Goal: Task Accomplishment & Management: Use online tool/utility

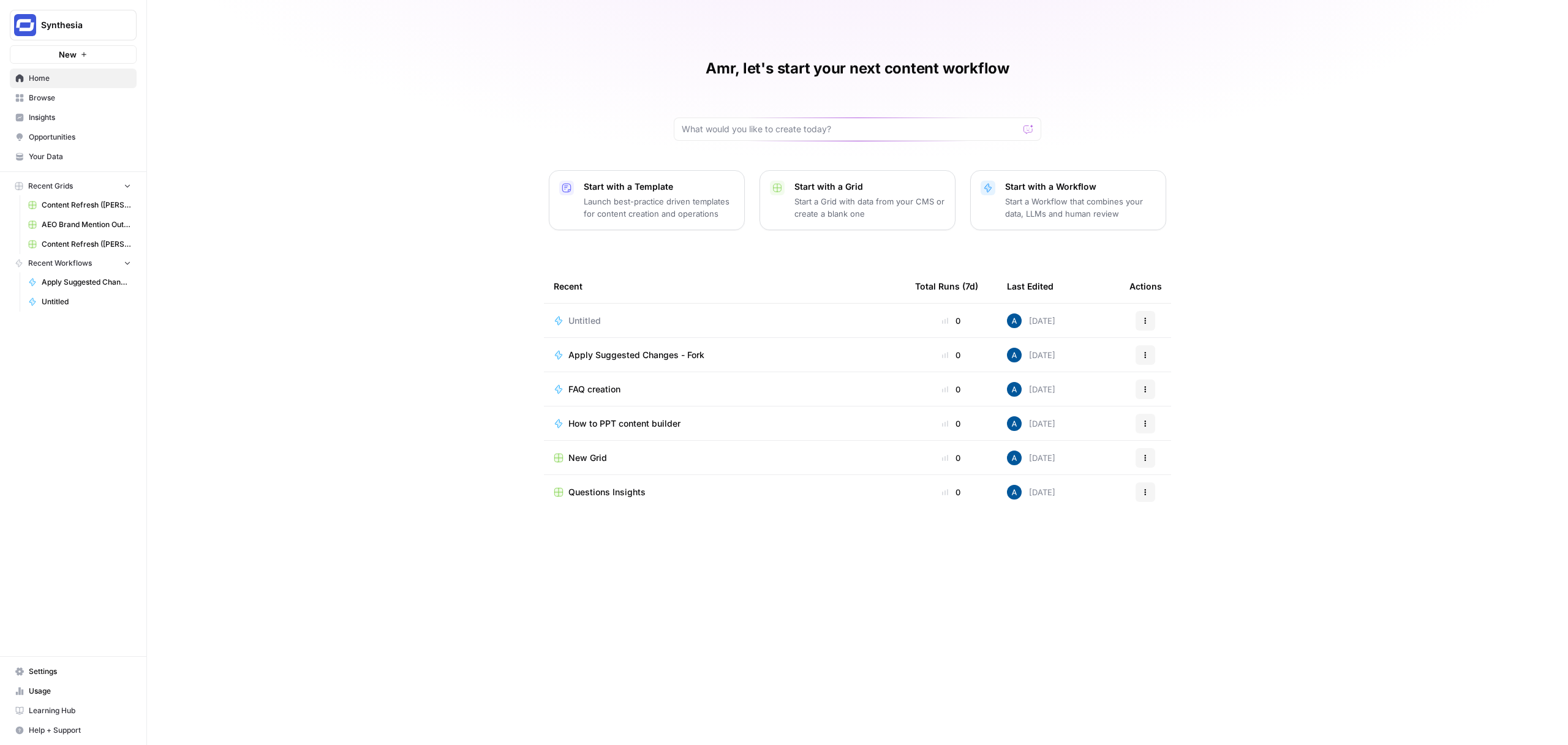
click at [106, 114] on span "Insights" at bounding box center [79, 117] width 103 height 11
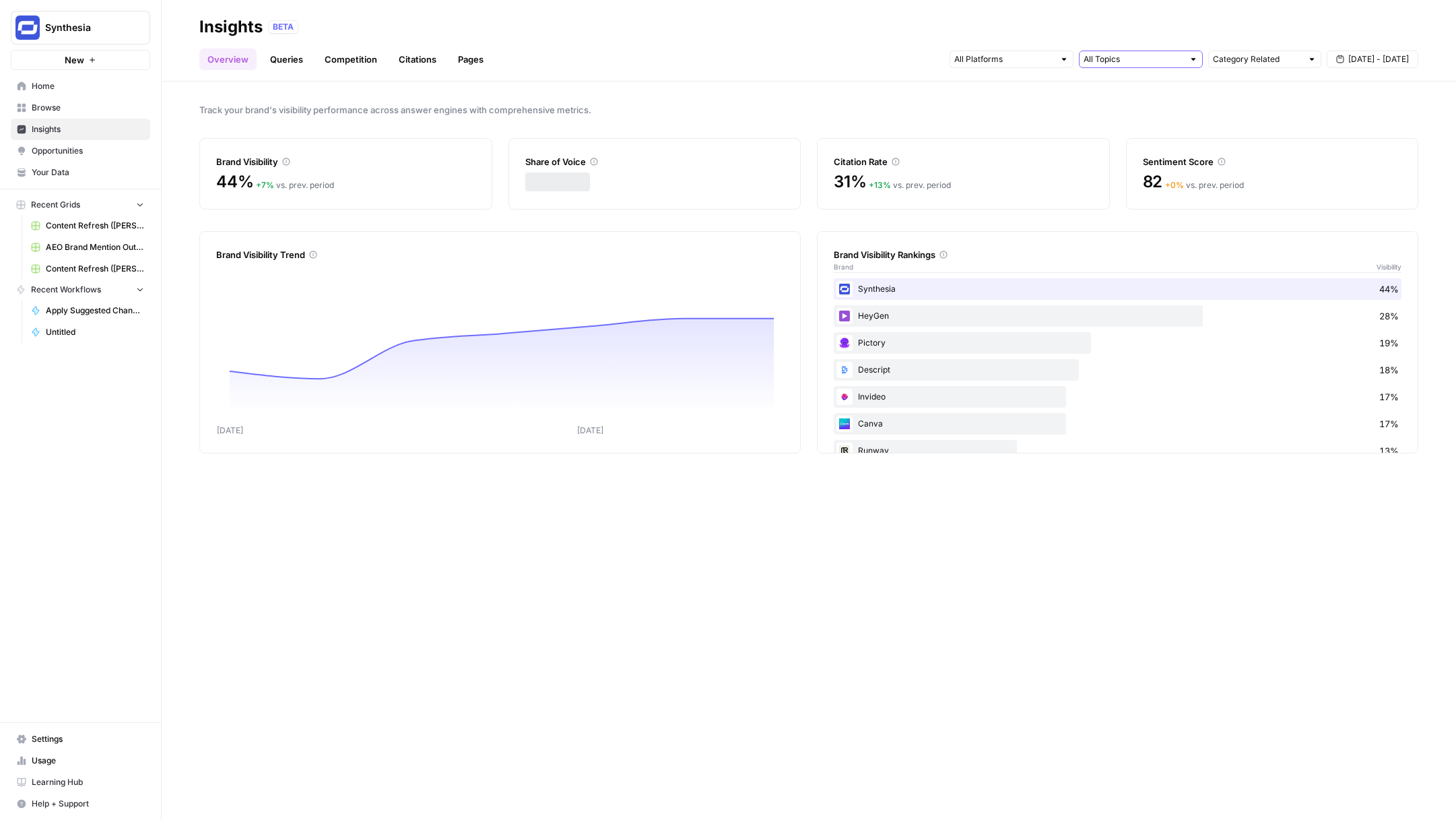
click at [1102, 54] on input "text" at bounding box center [1133, 59] width 100 height 13
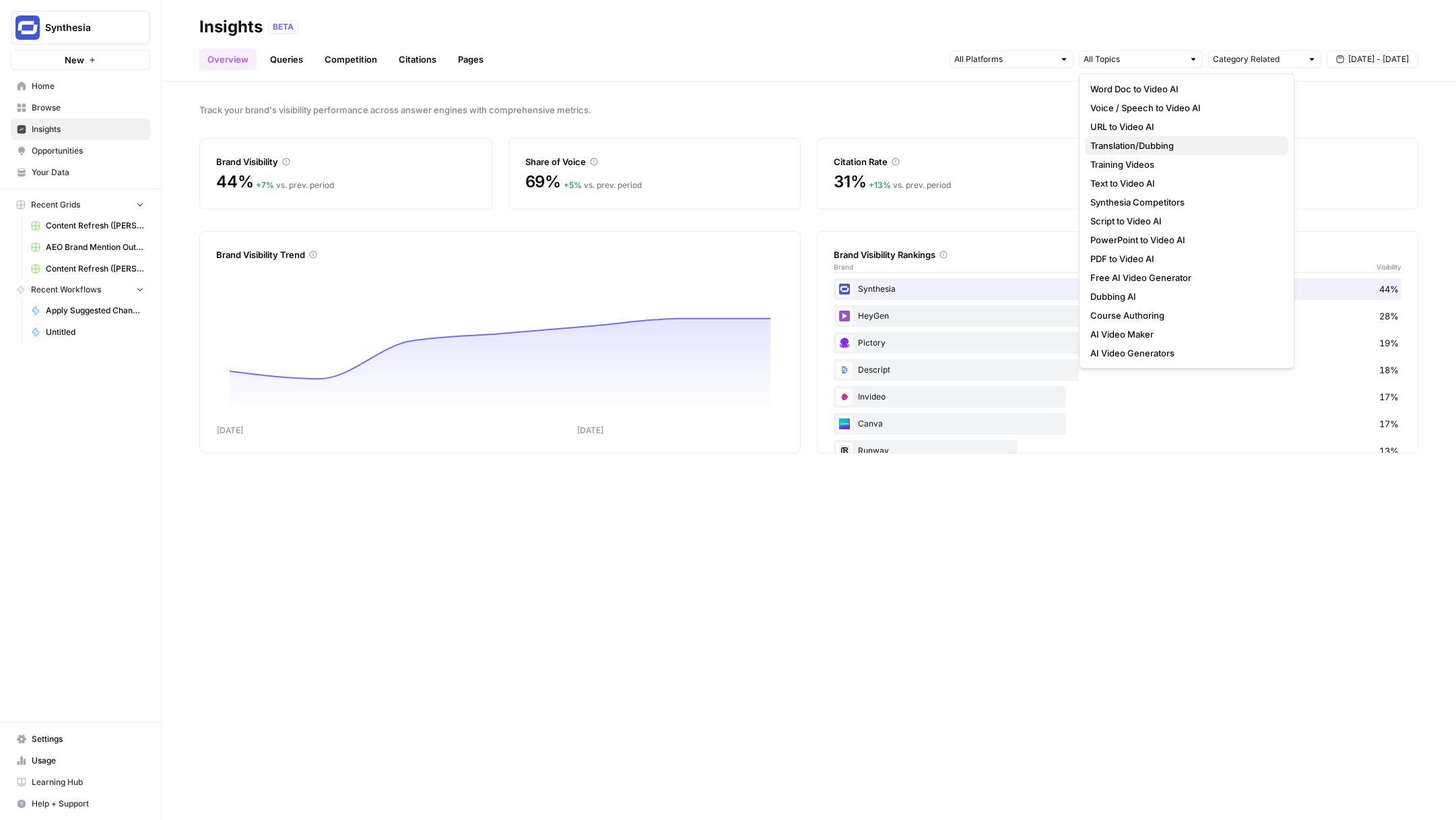
click at [1142, 141] on span "Translation/Dubbing" at bounding box center [1184, 146] width 187 height 13
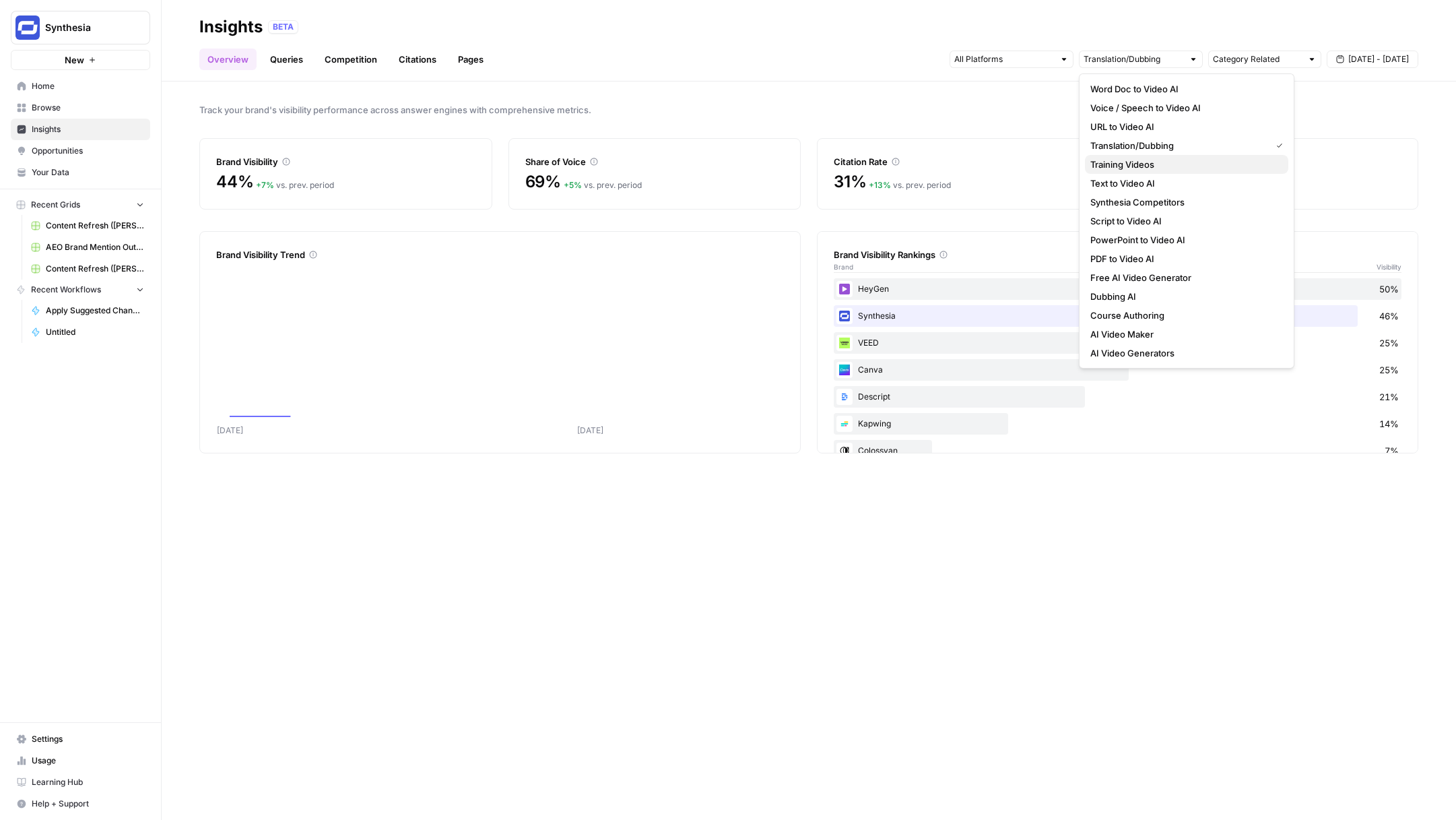
click at [1139, 166] on span "Training Videos" at bounding box center [1184, 164] width 187 height 13
click at [1140, 142] on span "Translation/Dubbing" at bounding box center [1178, 146] width 175 height 13
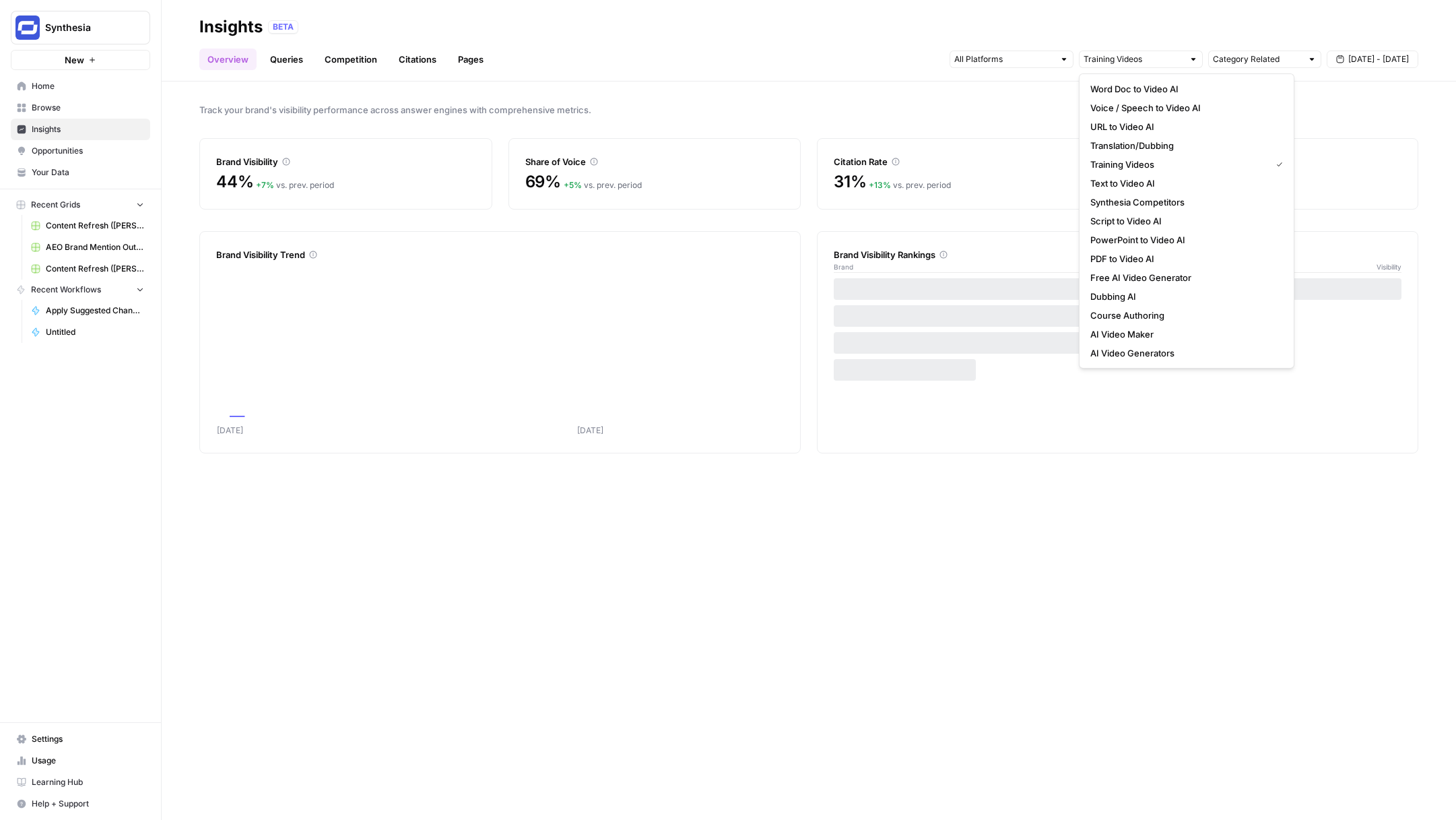
click at [1146, 160] on span "Training Videos" at bounding box center [1178, 164] width 175 height 13
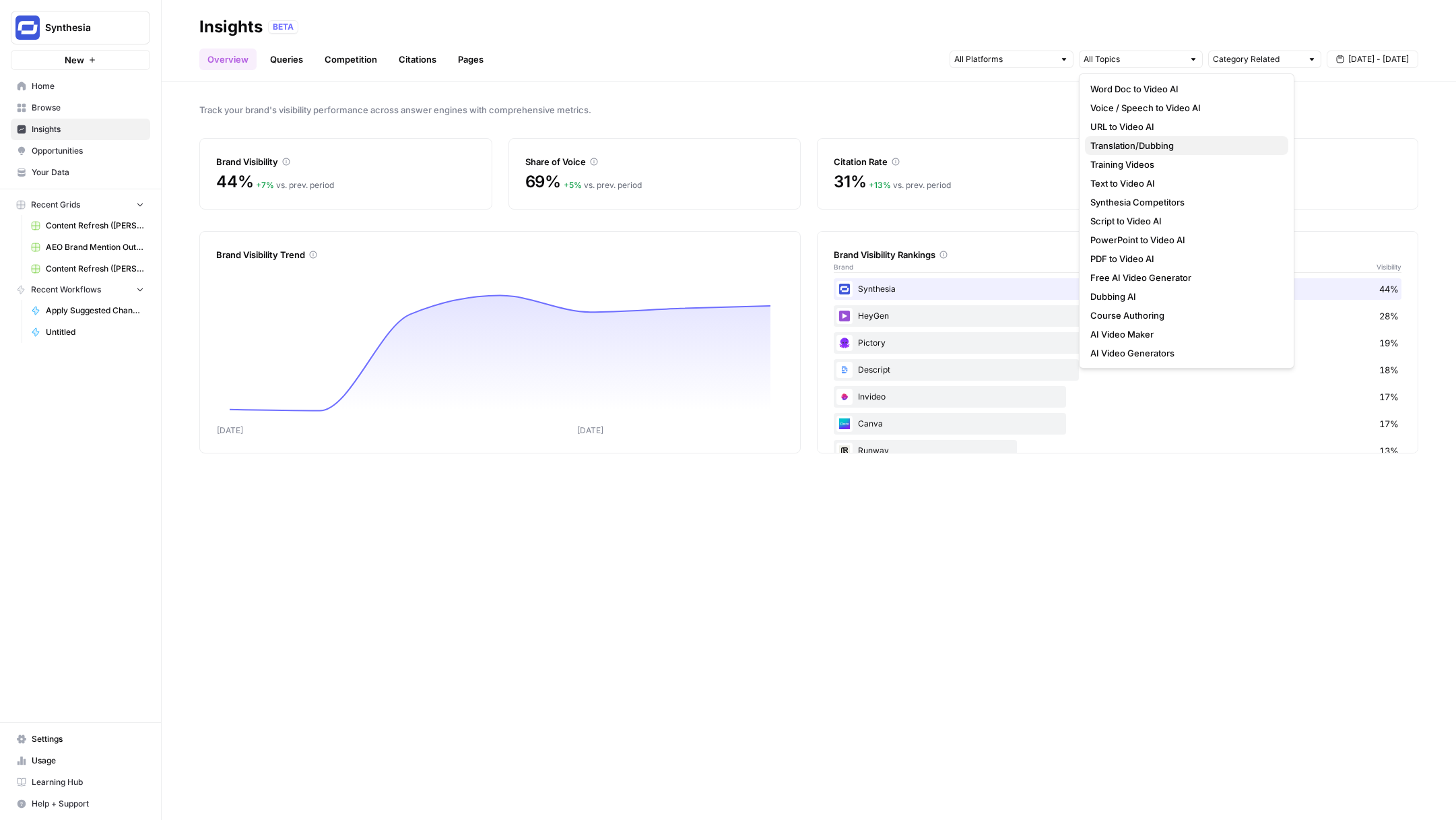
click at [1140, 136] on button "Translation/Dubbing" at bounding box center [1186, 145] width 203 height 19
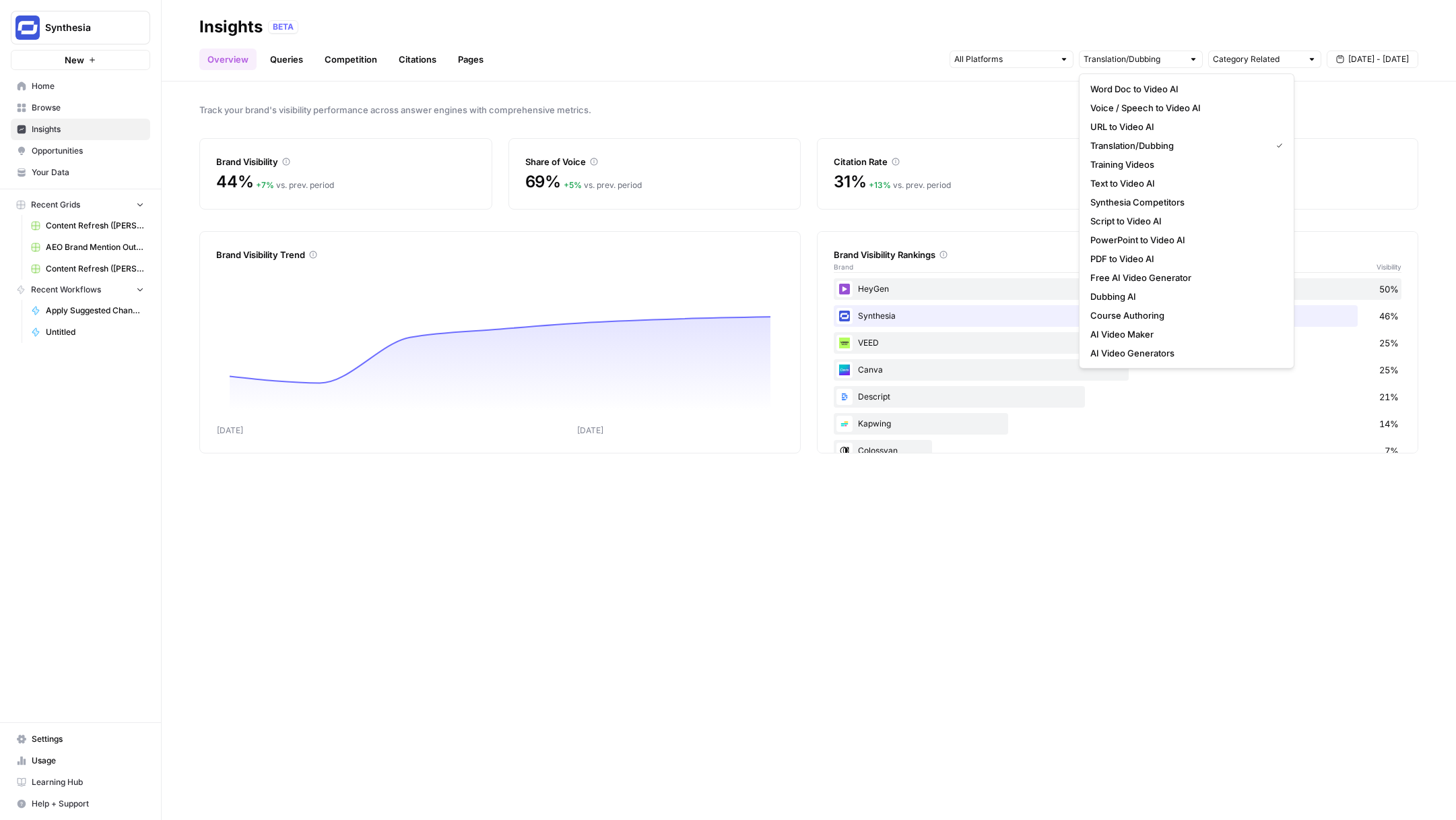
click at [1146, 248] on button "PowerPoint to Video AI" at bounding box center [1186, 240] width 203 height 19
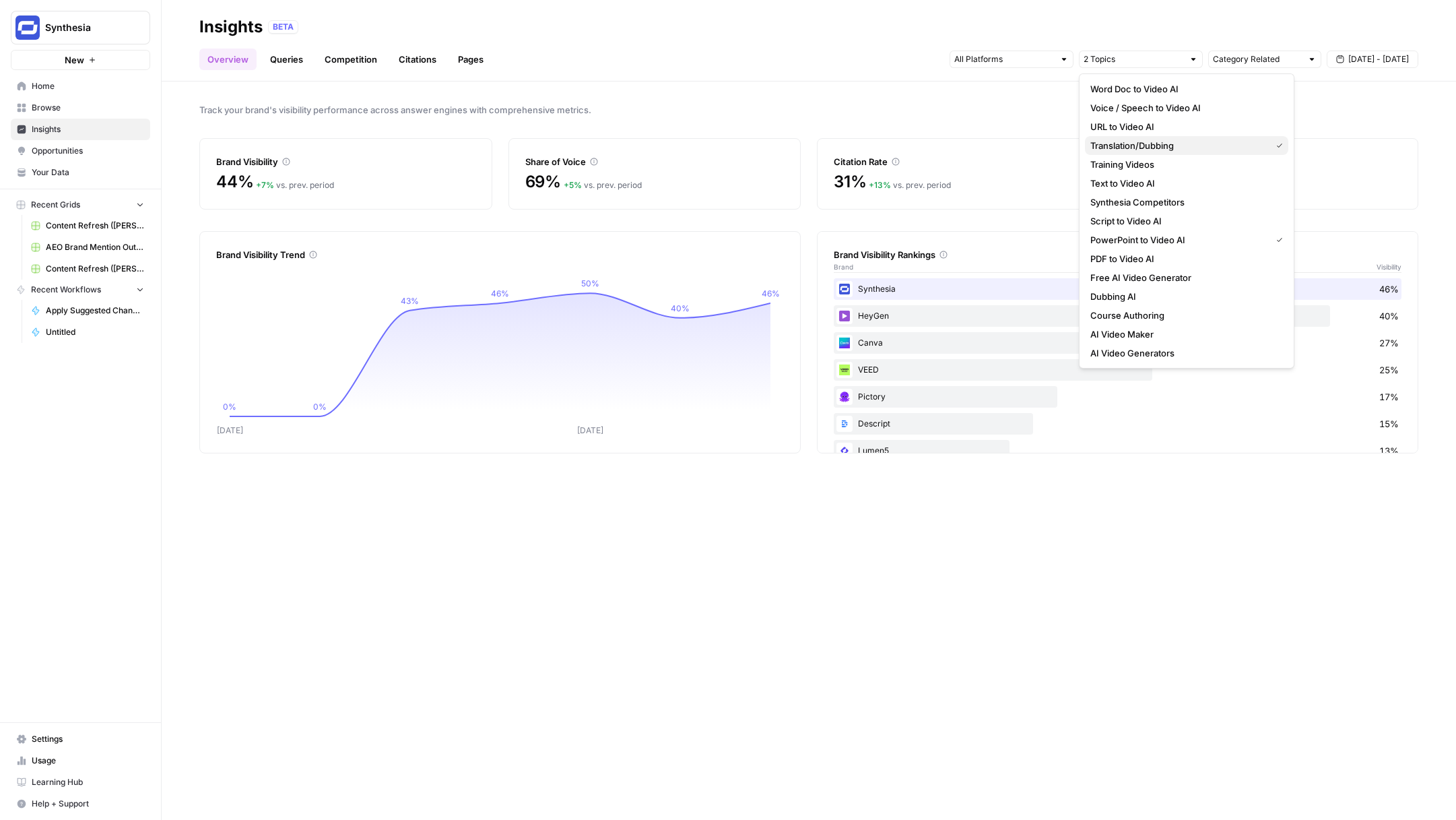
click at [1147, 139] on span "Translation/Dubbing" at bounding box center [1178, 146] width 175 height 13
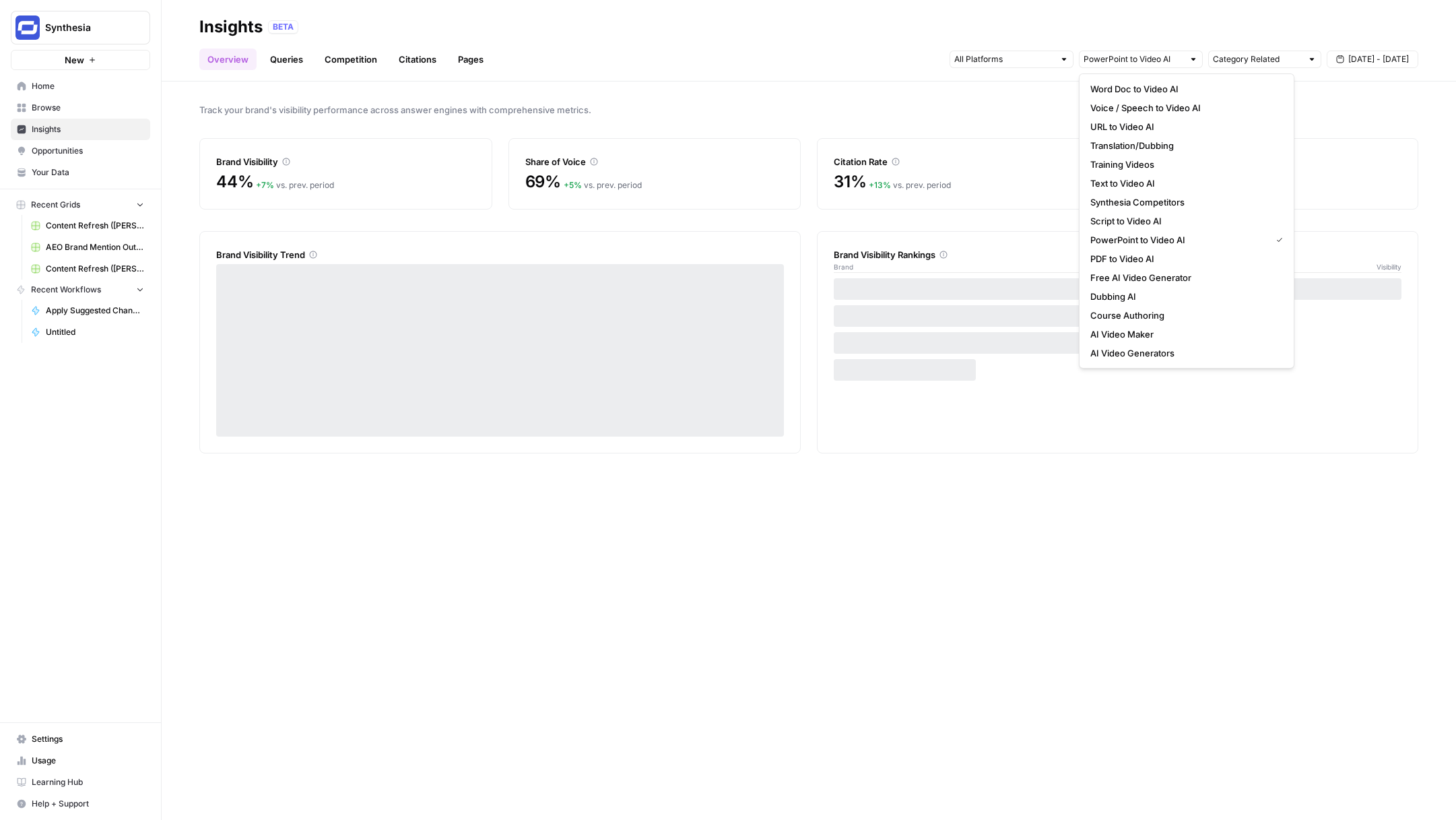
click at [1175, 237] on span "PowerPoint to Video AI" at bounding box center [1178, 240] width 175 height 13
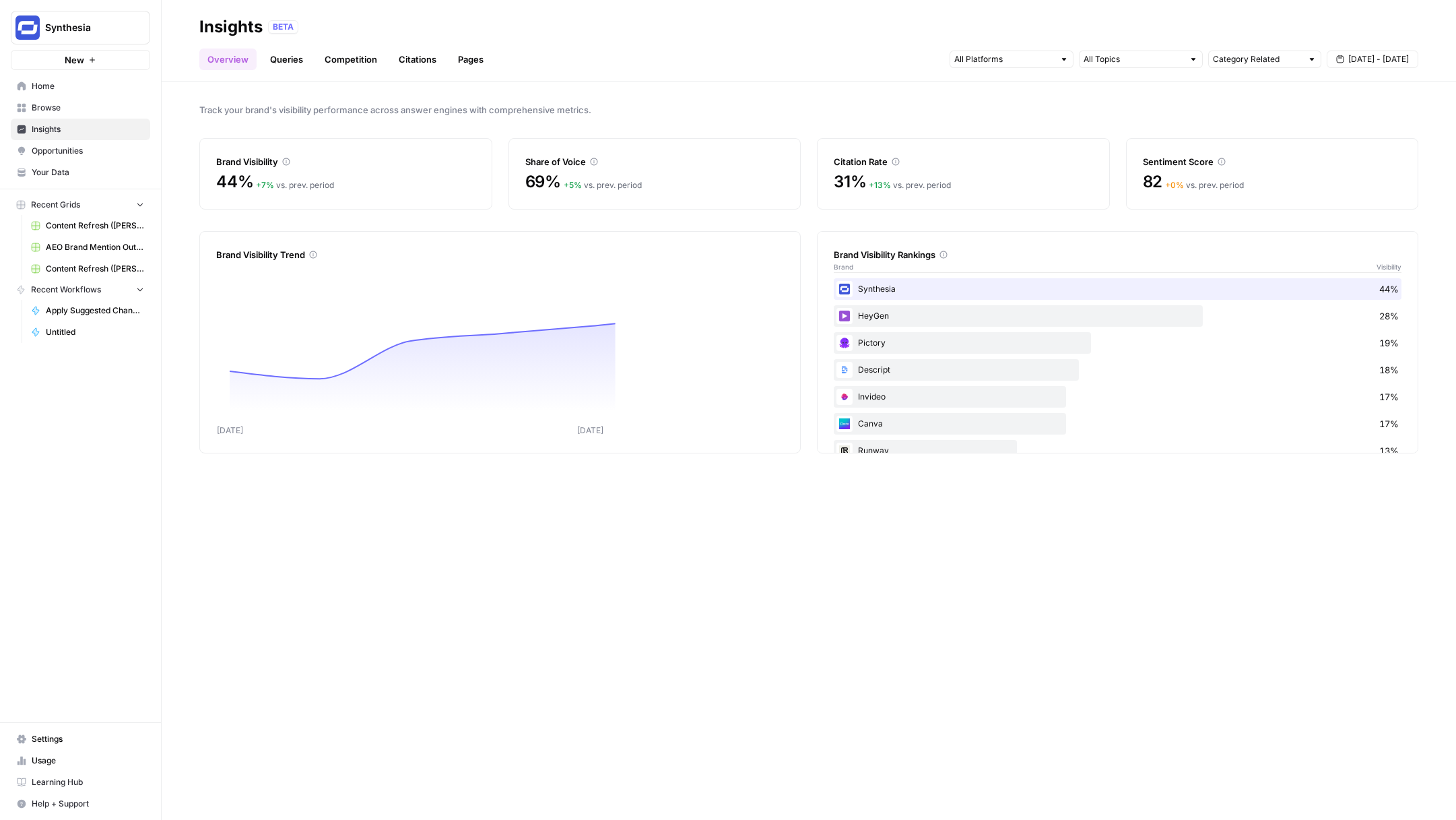
drag, startPoint x: 1302, startPoint y: 529, endPoint x: 1401, endPoint y: 529, distance: 99.0
click at [1303, 529] on div "Track your brand's visibility performance across answer engines with comprehens…" at bounding box center [808, 450] width 1295 height 738
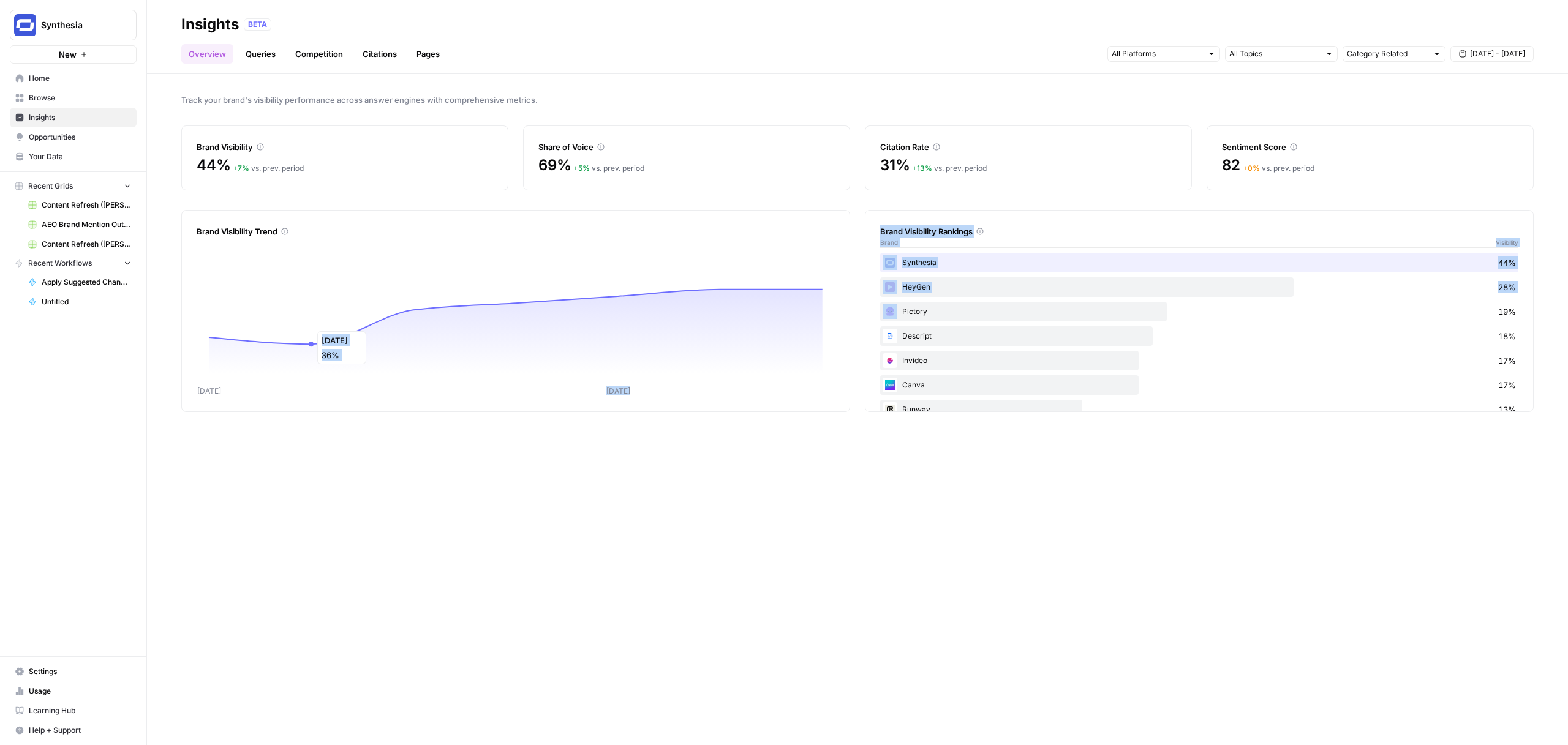
drag, startPoint x: 555, startPoint y: 318, endPoint x: 370, endPoint y: 325, distance: 185.1
click at [352, 325] on div "Brand Visibility Trend Sep 24 Sep 28 Sep 25 36% Brand Visibility Rankings Brand…" at bounding box center [857, 311] width 1352 height 202
click at [1328, 112] on div "Track your brand's visibility performance across answer engines with comprehens…" at bounding box center [857, 409] width 1421 height 671
click at [1281, 52] on input "text" at bounding box center [1274, 54] width 91 height 12
click at [1141, 103] on span "Track your brand's visibility performance across answer engines with comprehens…" at bounding box center [857, 99] width 1352 height 12
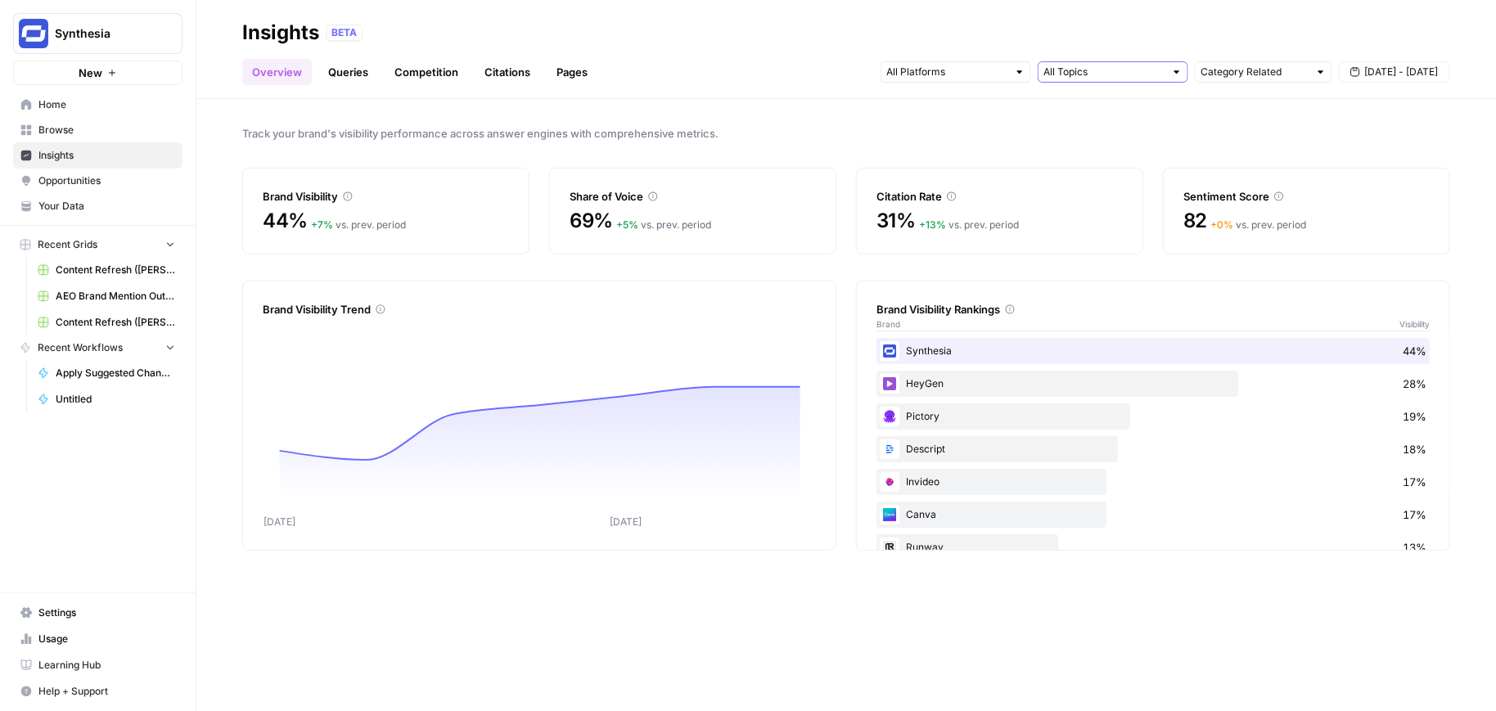
click at [1152, 79] on input "text" at bounding box center [1103, 72] width 121 height 16
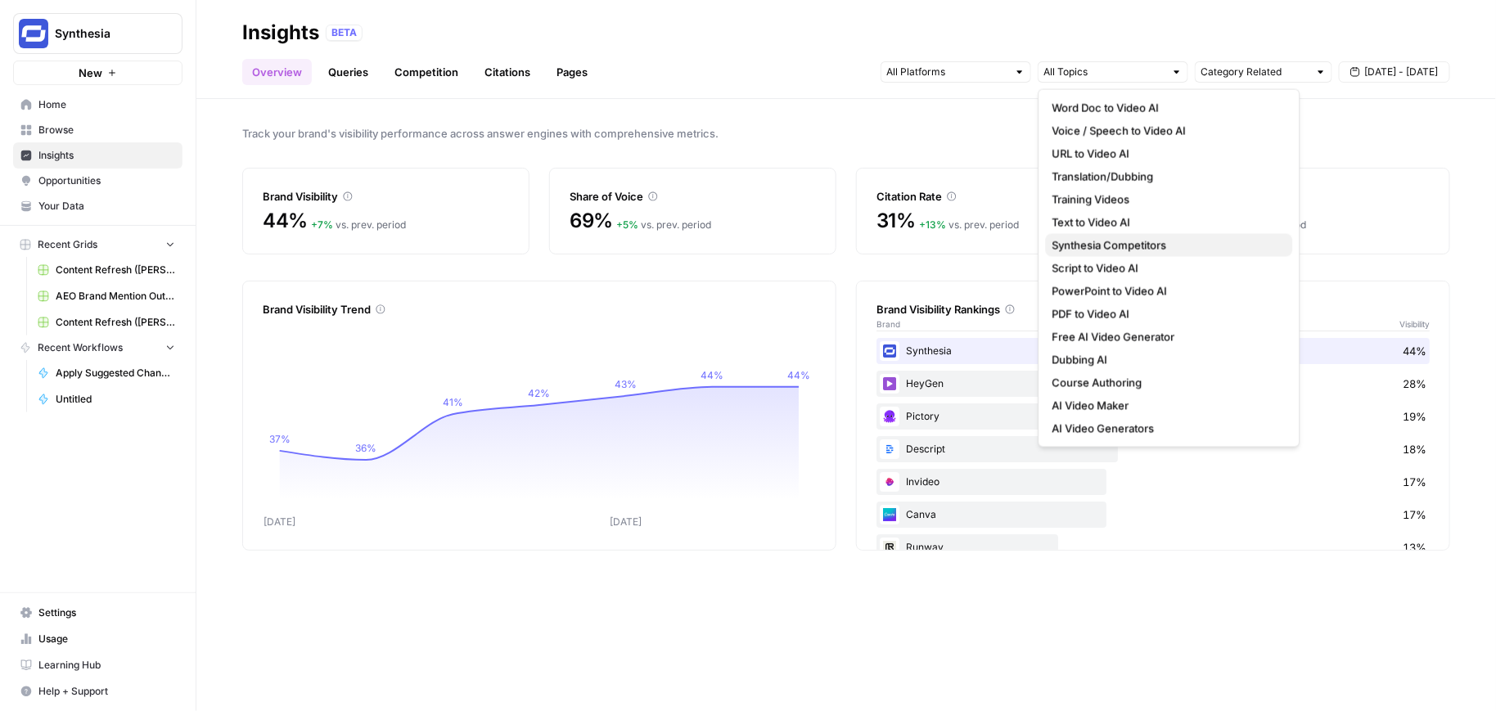
click at [1118, 242] on span "Synthesia Competitors" at bounding box center [1165, 245] width 227 height 16
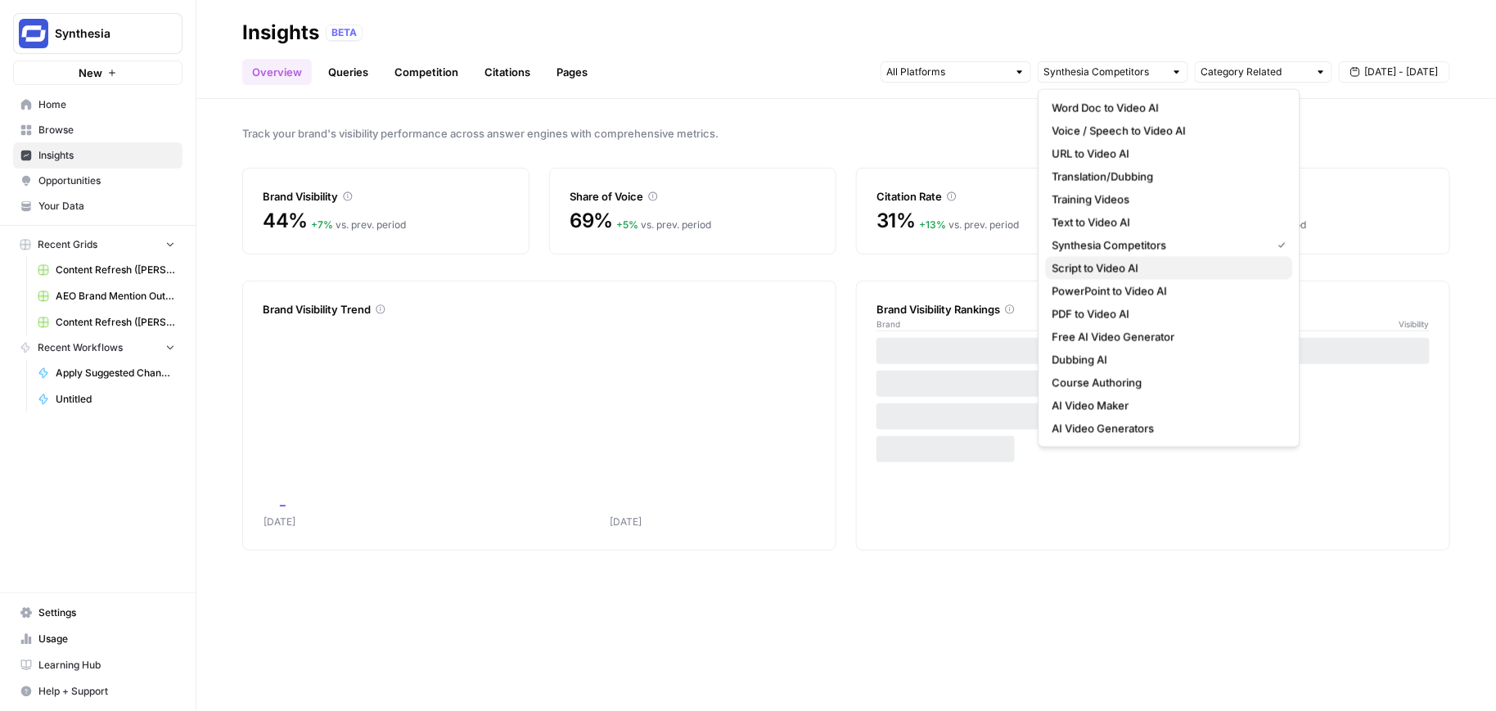
click at [1119, 267] on span "Script to Video AI" at bounding box center [1165, 268] width 227 height 16
click at [1119, 290] on span "PowerPoint to Video AI" at bounding box center [1165, 291] width 227 height 16
click at [945, 127] on span "Track your brand's visibility performance across answer engines with comprehens…" at bounding box center [846, 133] width 1208 height 16
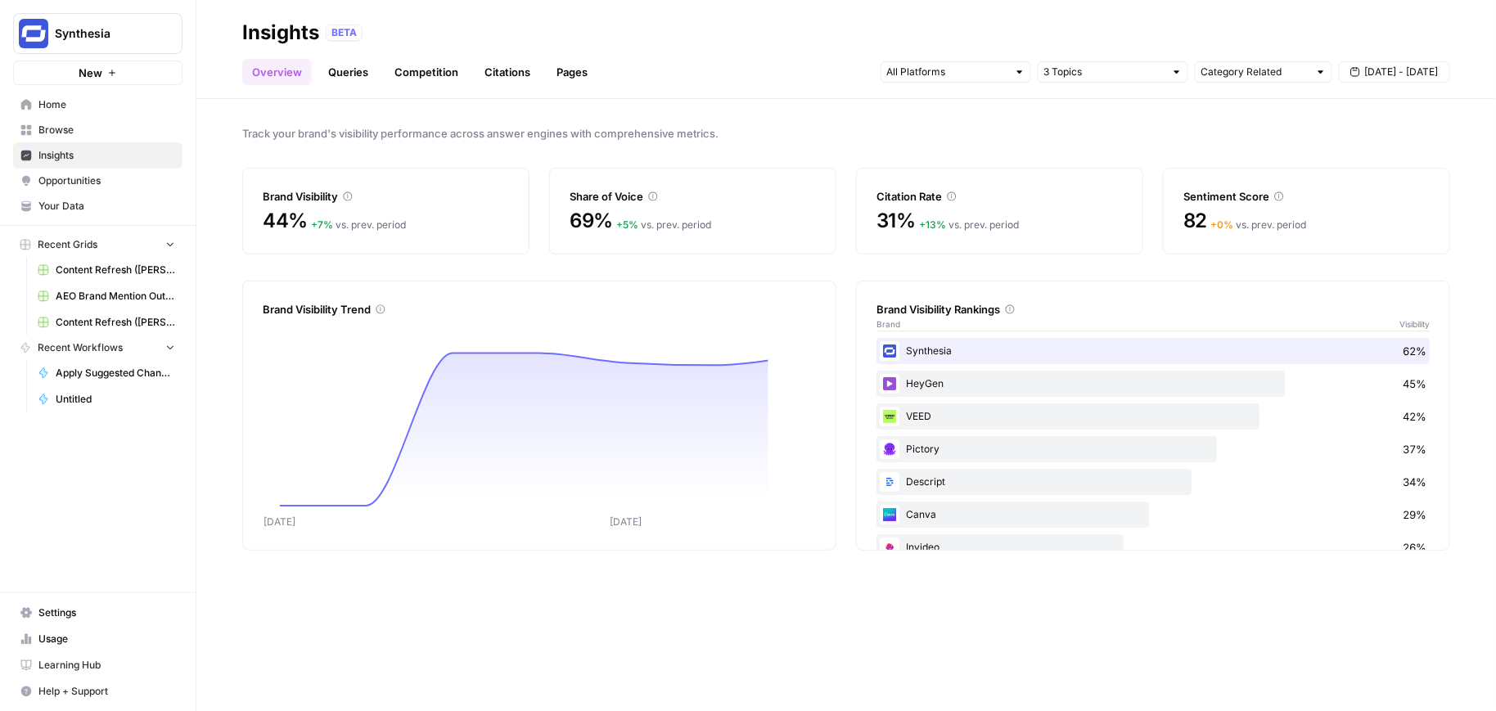
drag, startPoint x: 966, startPoint y: 215, endPoint x: 953, endPoint y: 215, distance: 13.9
click at [882, 203] on div "Citation Rate 31% + 13 % vs. prev. period" at bounding box center [999, 211] width 287 height 87
drag, startPoint x: 1187, startPoint y: 214, endPoint x: 1152, endPoint y: 200, distance: 37.4
click at [1152, 200] on div "Brand Visibility 44% + 7 % vs. prev. period Share of Voice 69% + 5 % vs. prev. …" at bounding box center [846, 211] width 1208 height 87
drag, startPoint x: 1229, startPoint y: 222, endPoint x: 1134, endPoint y: 185, distance: 101.8
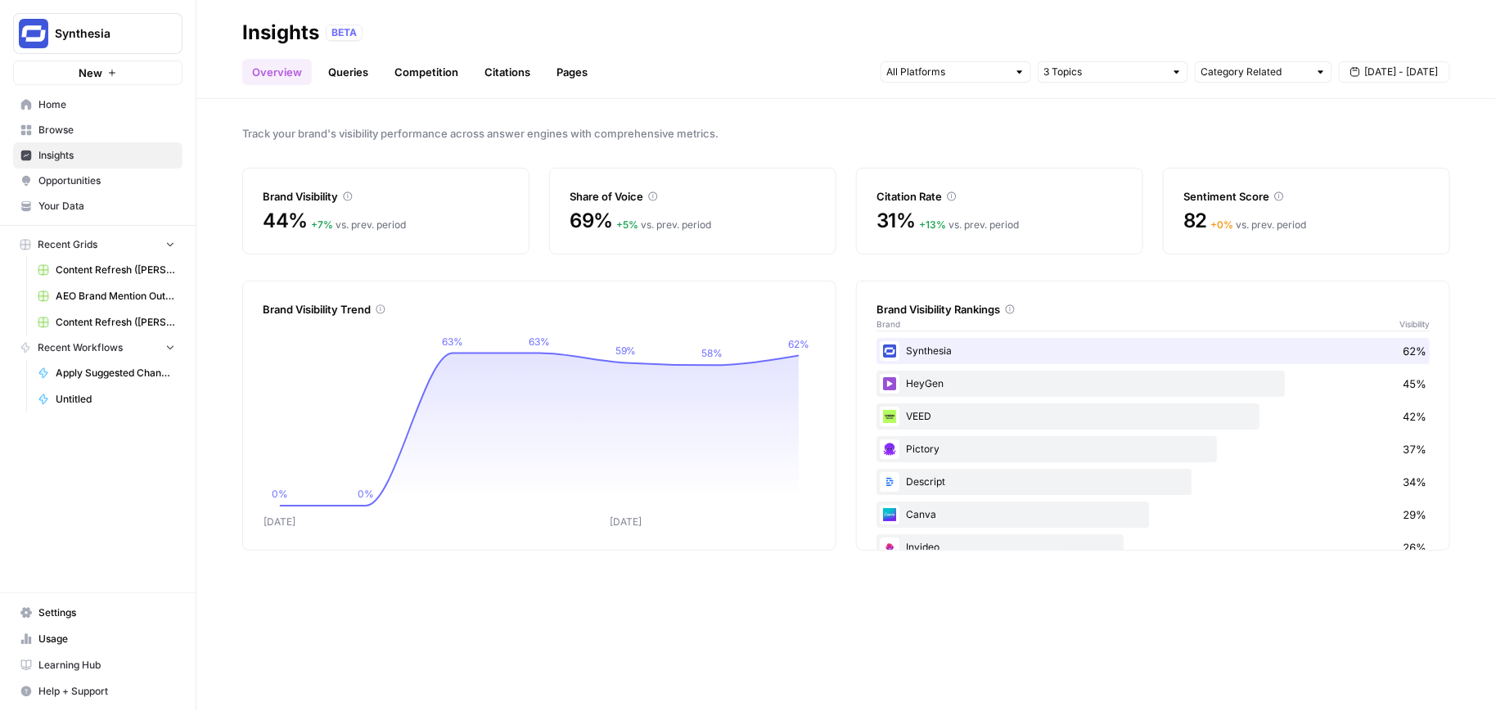
click at [1133, 183] on div "Brand Visibility 44% + 7 % vs. prev. period Share of Voice 69% + 5 % vs. prev. …" at bounding box center [846, 211] width 1208 height 87
click at [1134, 241] on div "Citation Rate 31% + 13 % vs. prev. period" at bounding box center [999, 211] width 287 height 87
click at [1113, 72] on input "text" at bounding box center [1103, 72] width 121 height 16
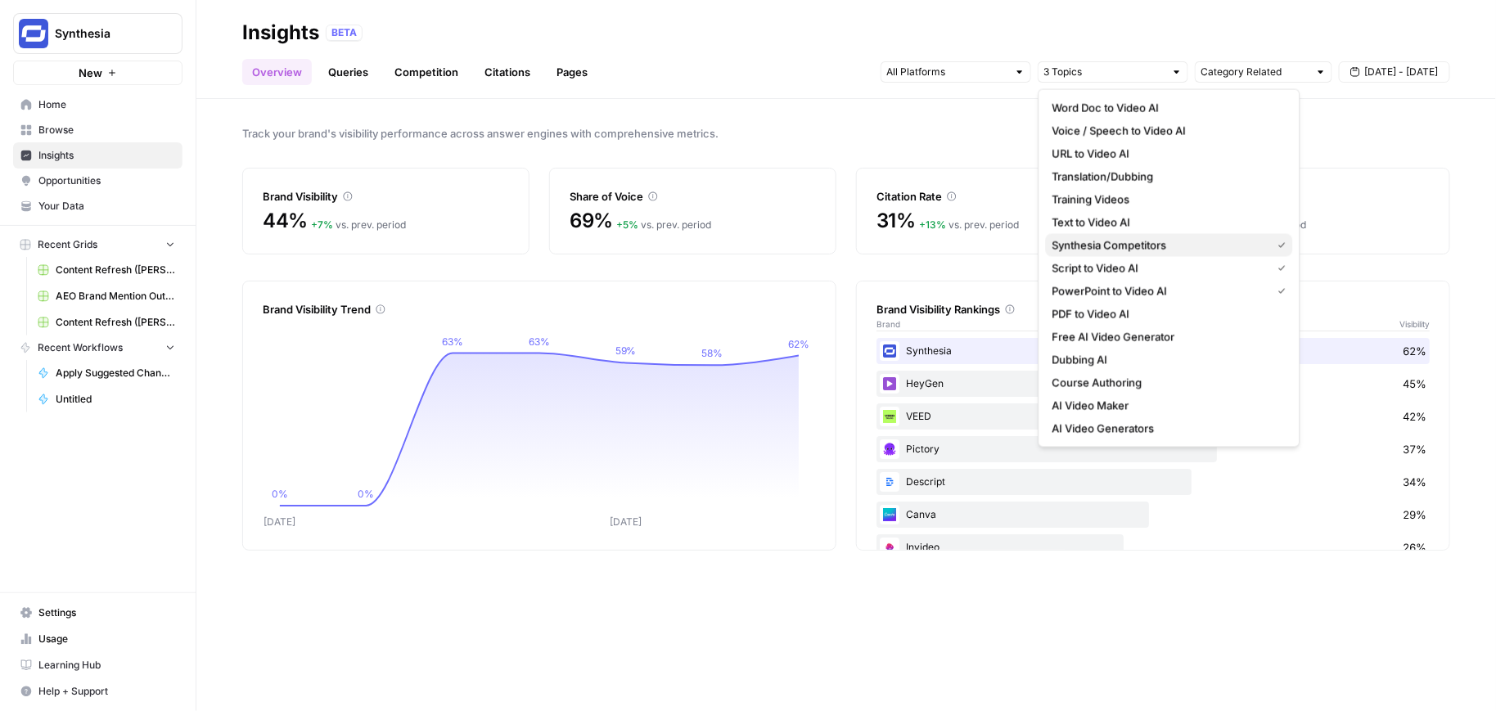
click at [1140, 249] on span "Synthesia Competitors" at bounding box center [1158, 245] width 213 height 16
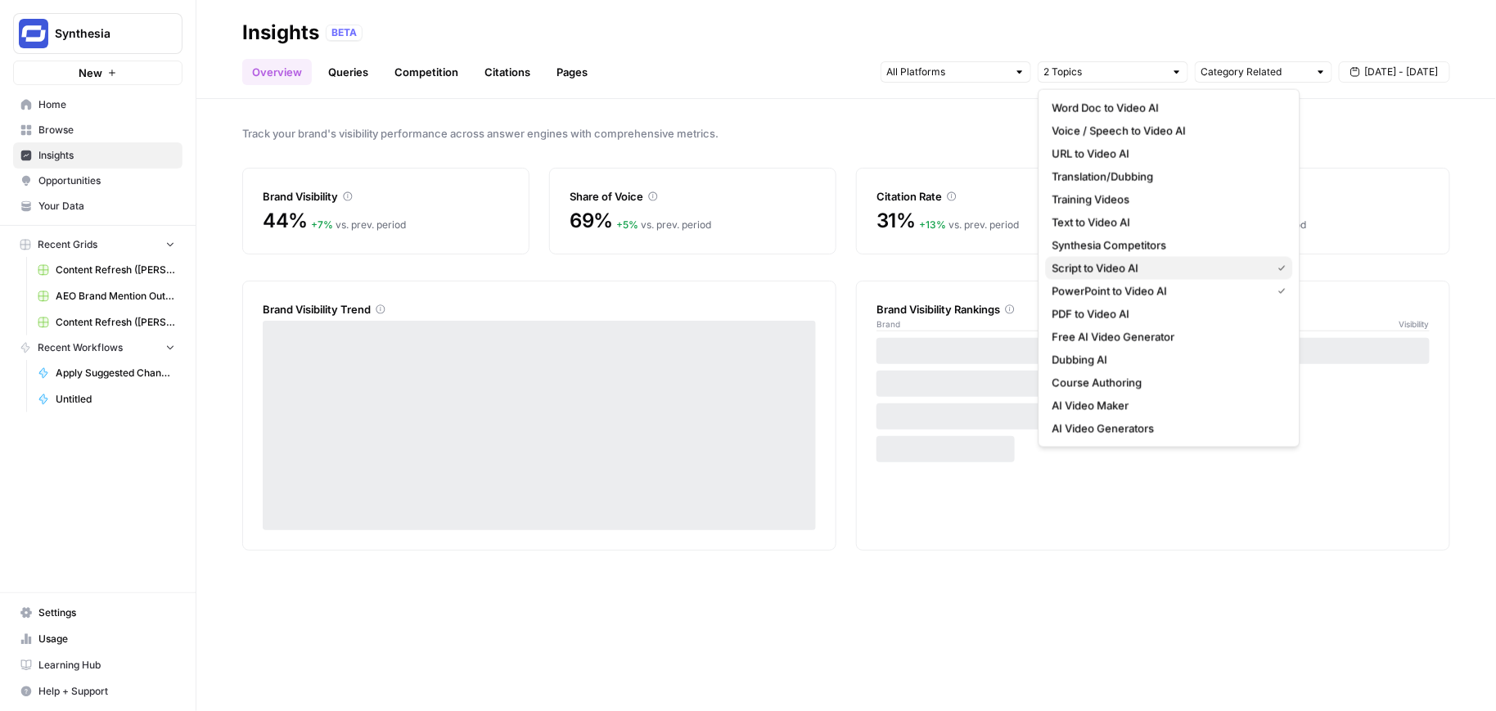
click at [1143, 272] on span "Script to Video AI" at bounding box center [1158, 268] width 213 height 16
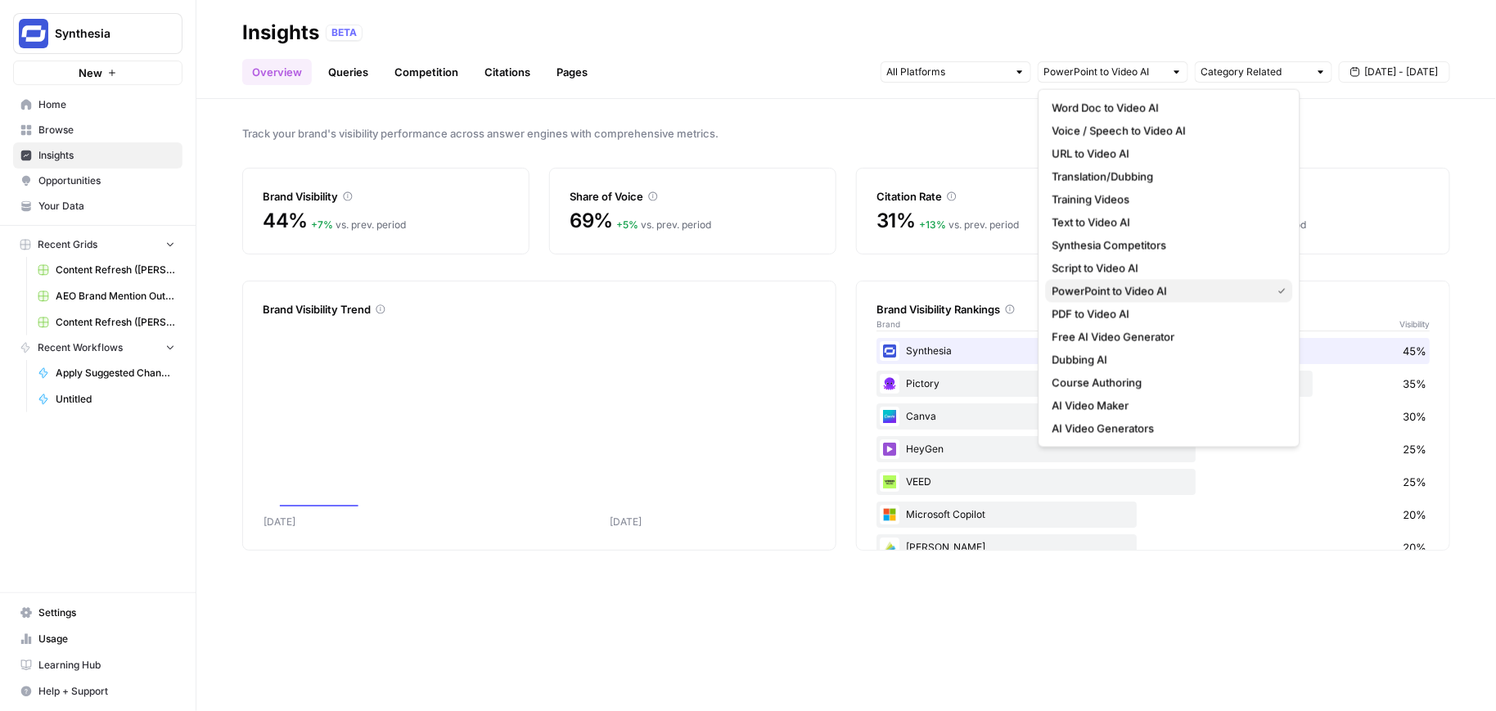
click at [1153, 294] on span "PowerPoint to Video AI" at bounding box center [1158, 291] width 213 height 16
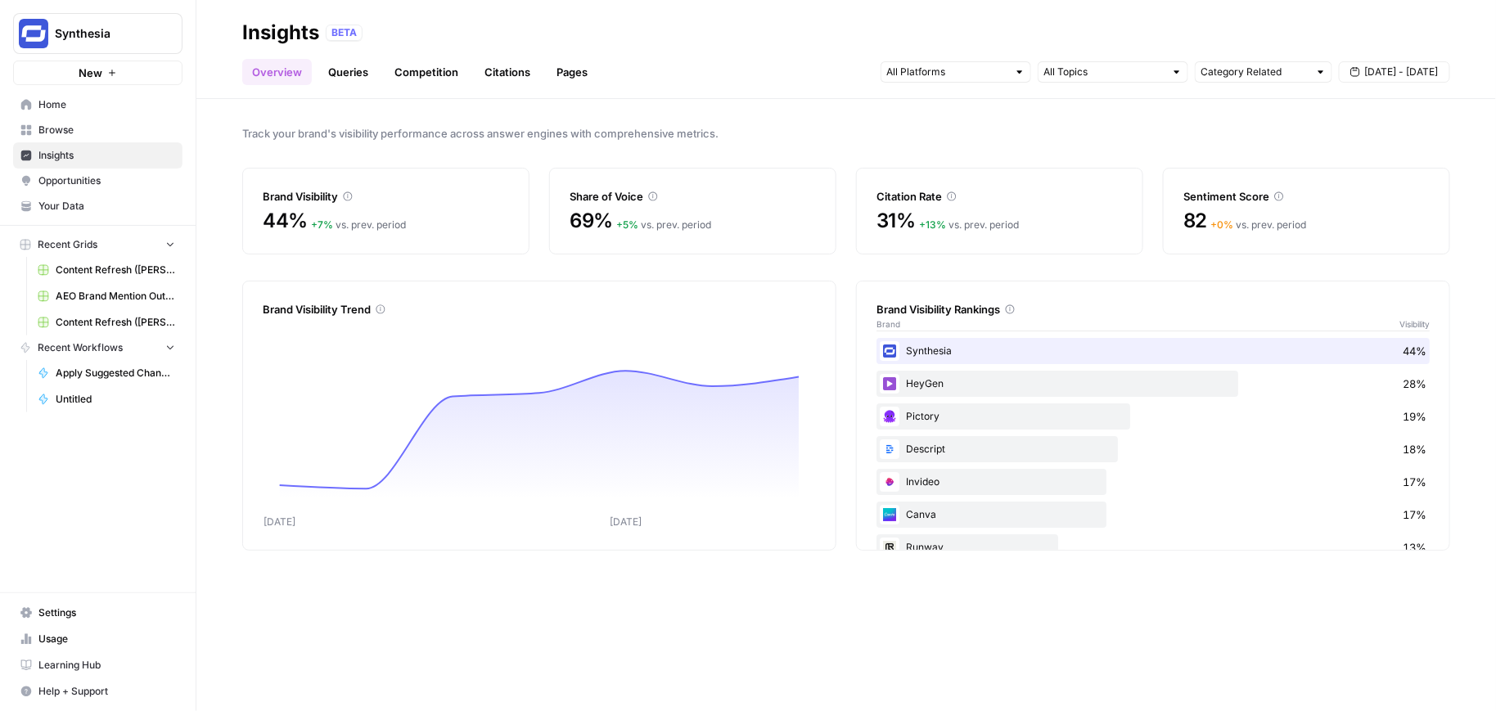
click at [953, 178] on div "Citation Rate" at bounding box center [999, 187] width 246 height 36
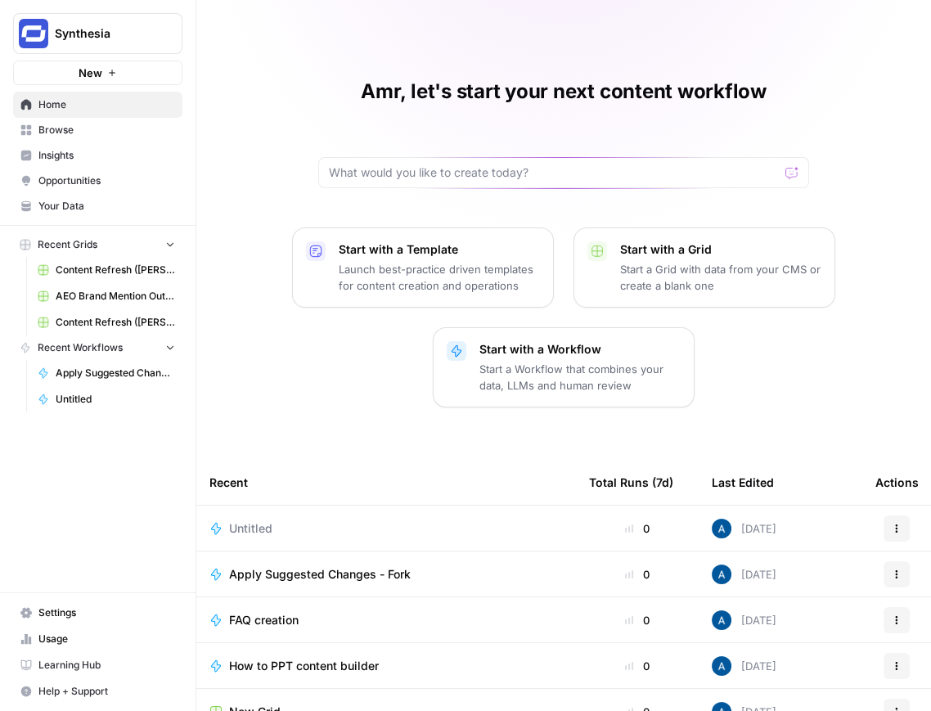
click at [65, 29] on span "Synthesia" at bounding box center [104, 33] width 99 height 16
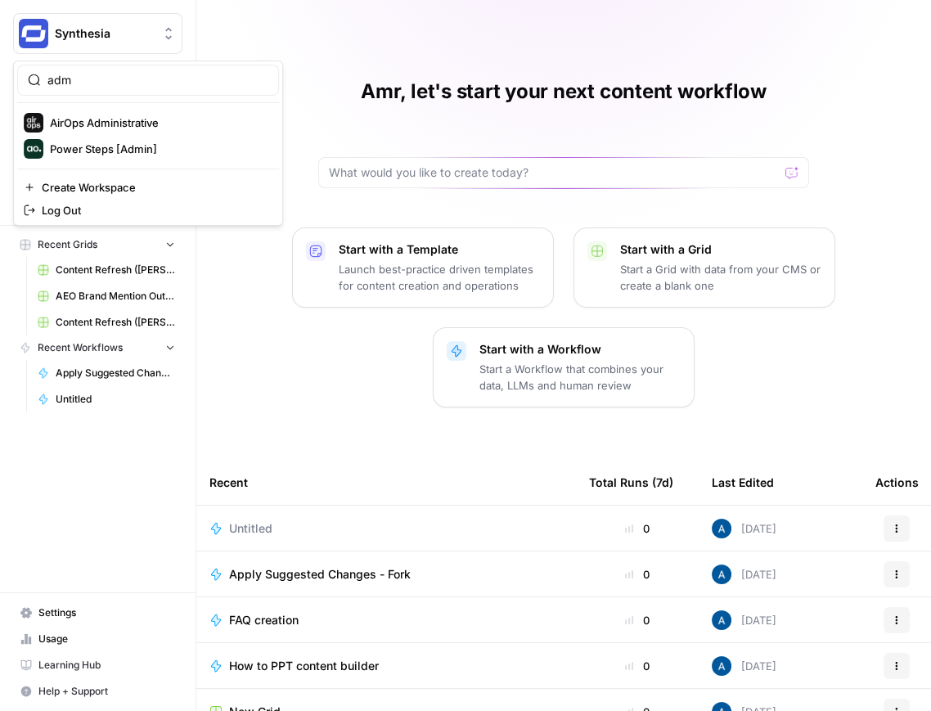
type input "adm"
click at [119, 128] on span "AirOps Administrative" at bounding box center [158, 123] width 216 height 16
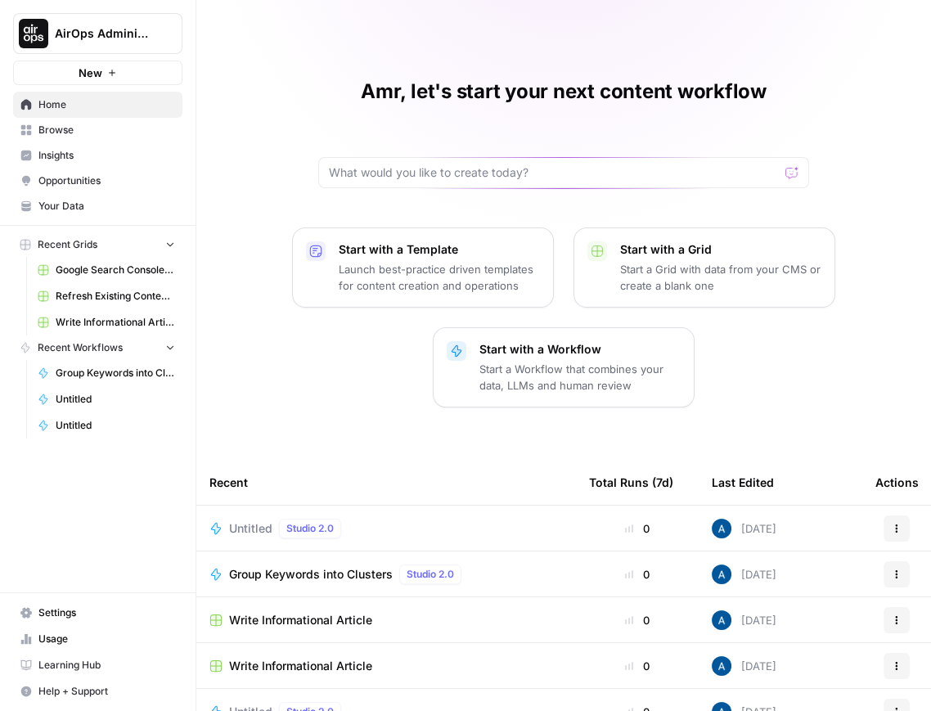
click at [552, 368] on p "Start a Workflow that combines your data, LLMs and human review" at bounding box center [580, 377] width 201 height 33
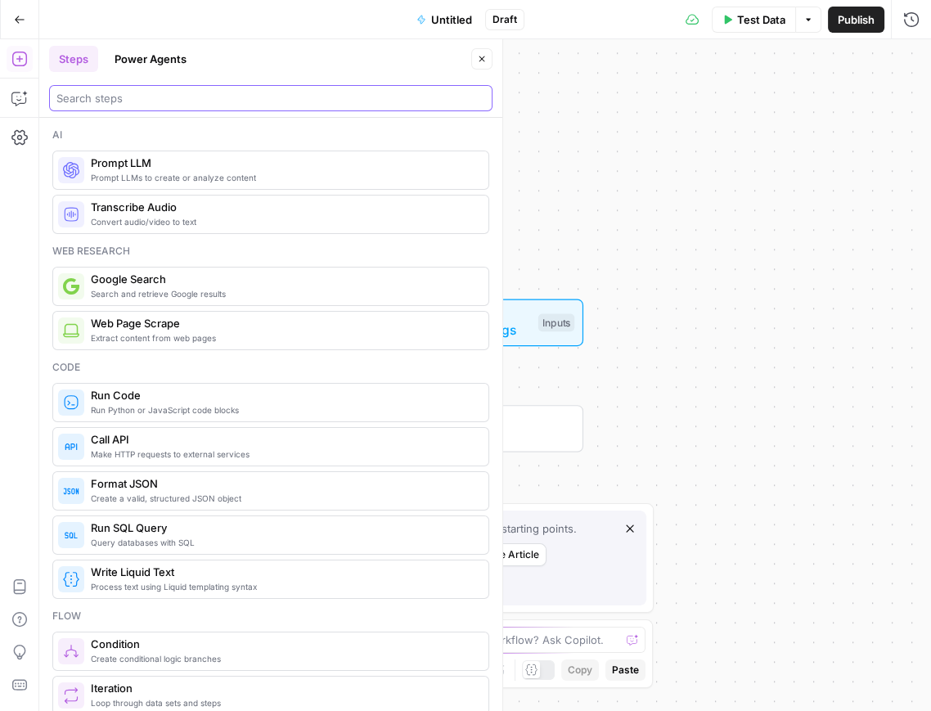
click at [122, 97] on input "search" at bounding box center [270, 98] width 429 height 16
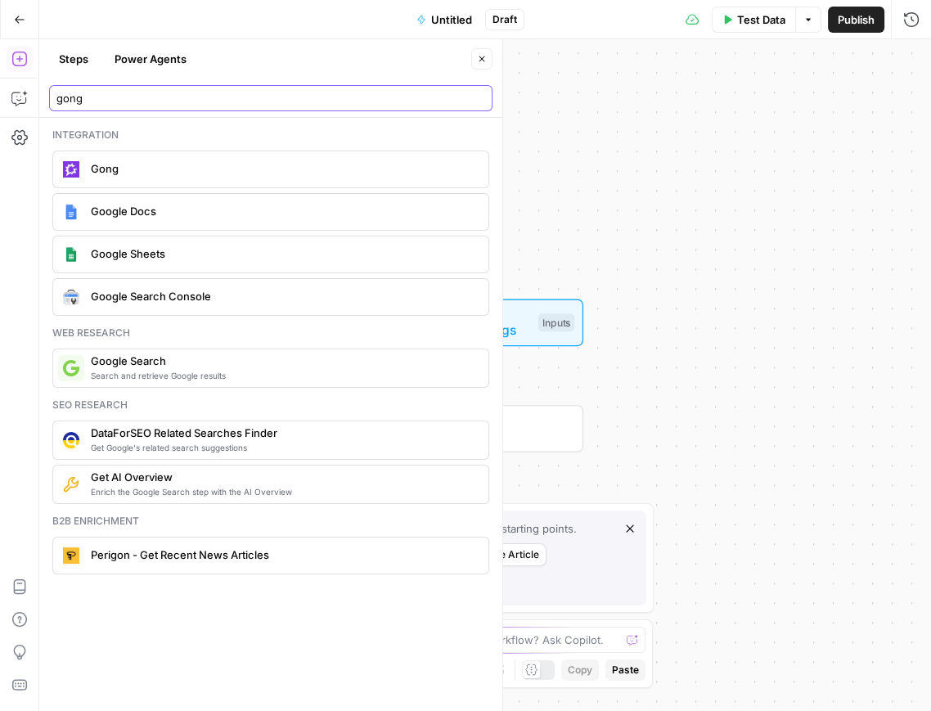
type input "gong"
click at [130, 166] on span "Gong" at bounding box center [283, 168] width 385 height 16
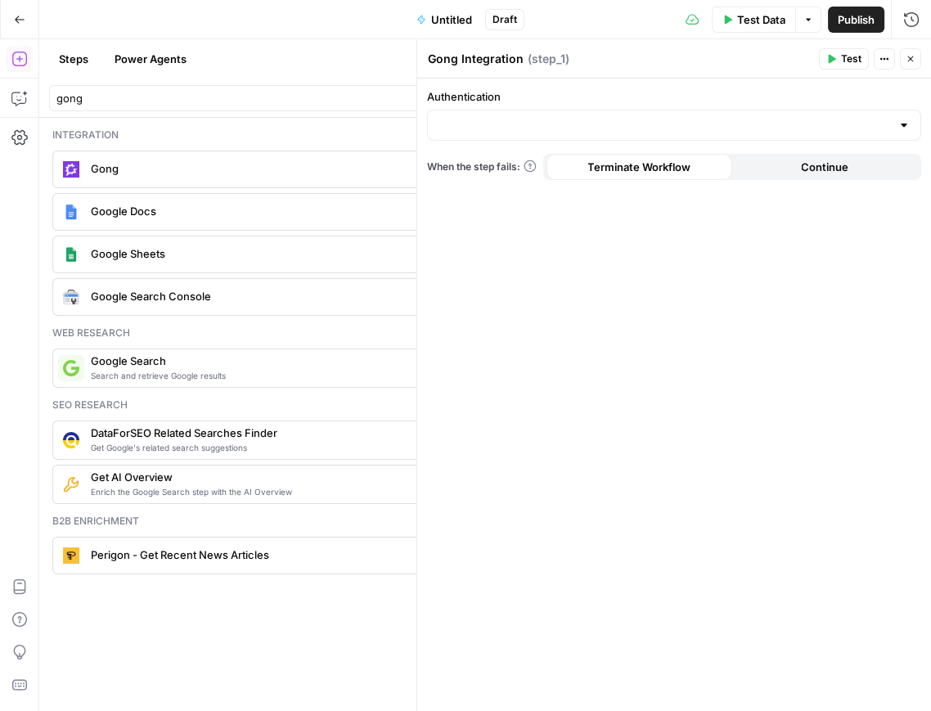
click at [584, 133] on div at bounding box center [674, 125] width 494 height 31
click at [553, 164] on span "Gong 1" at bounding box center [670, 165] width 460 height 16
type input "Gong 1"
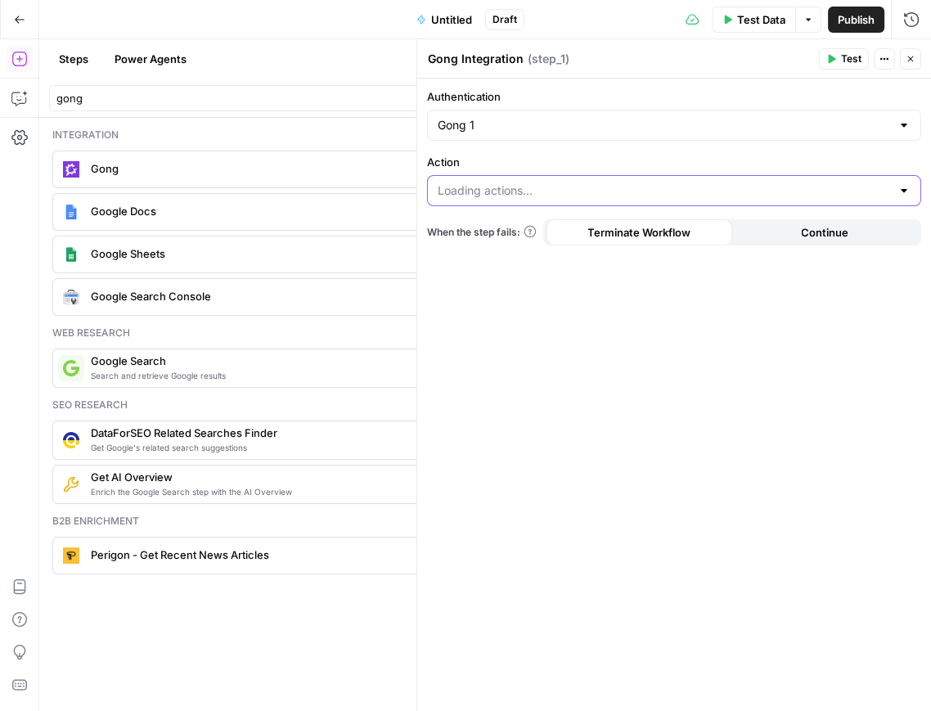
click at [624, 194] on input "Action" at bounding box center [664, 190] width 453 height 16
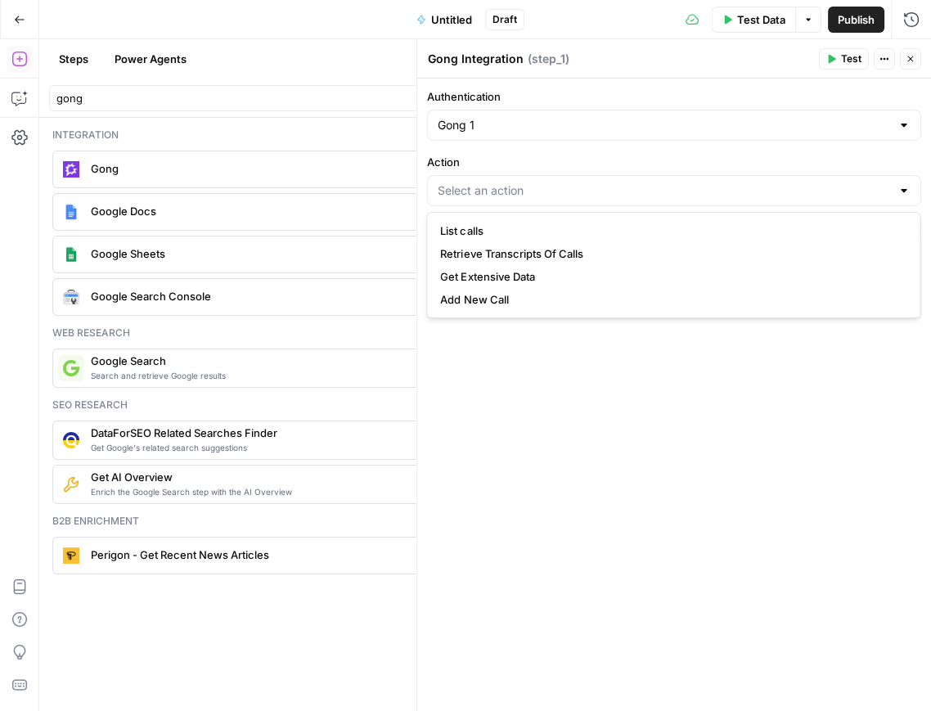
drag, startPoint x: 602, startPoint y: 201, endPoint x: 601, endPoint y: 192, distance: 9.0
click at [602, 201] on div at bounding box center [674, 190] width 494 height 31
click at [563, 223] on span "List calls" at bounding box center [670, 231] width 460 height 16
type input "List calls"
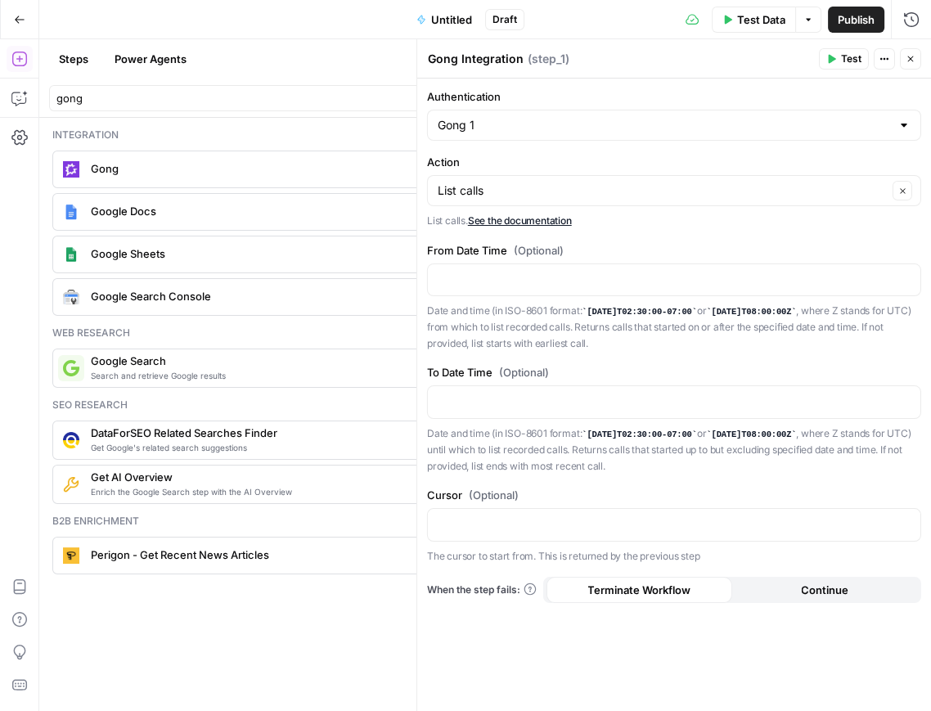
click at [843, 61] on span "Test" at bounding box center [851, 59] width 20 height 15
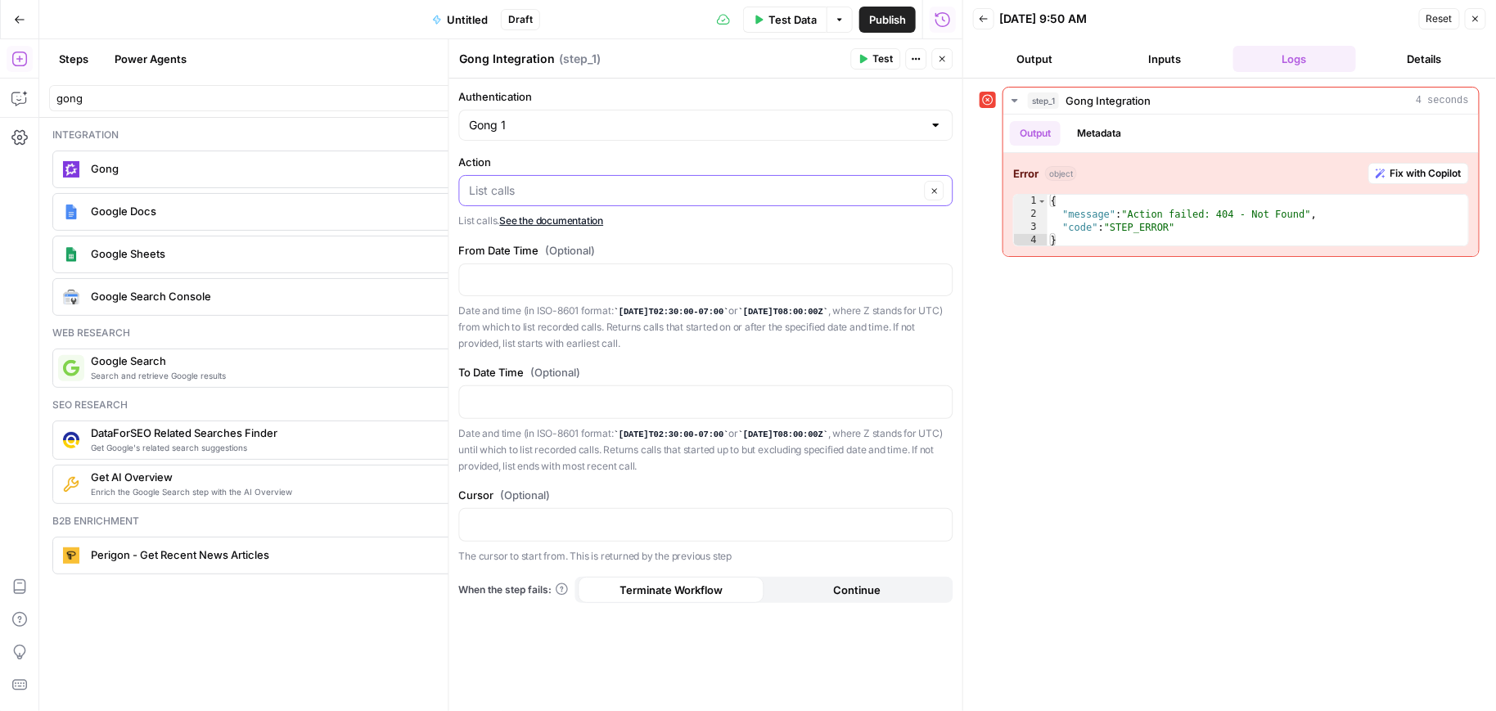
click at [520, 184] on input "Action" at bounding box center [695, 190] width 450 height 16
click at [547, 299] on span "Add New Call" at bounding box center [702, 299] width 460 height 16
type input "Add New Call"
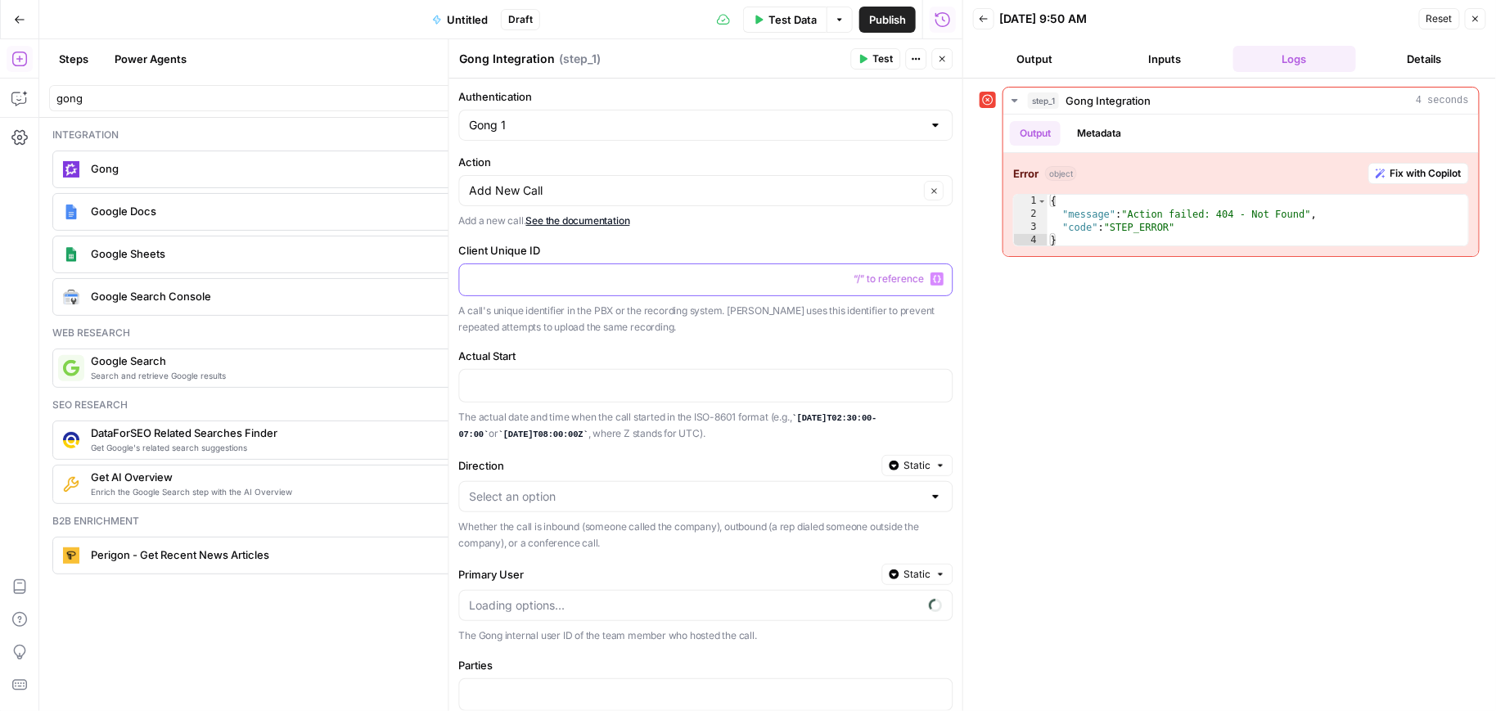
click at [562, 275] on p at bounding box center [693, 279] width 447 height 16
click at [803, 414] on code "[DATE]T02:30:00-07:00" at bounding box center [668, 426] width 418 height 26
drag, startPoint x: 803, startPoint y: 414, endPoint x: 813, endPoint y: 414, distance: 9.8
click at [813, 414] on code "[DATE]T02:30:00-07:00" at bounding box center [668, 426] width 418 height 26
click at [809, 413] on code "[DATE]T02:30:00-07:00" at bounding box center [668, 426] width 418 height 26
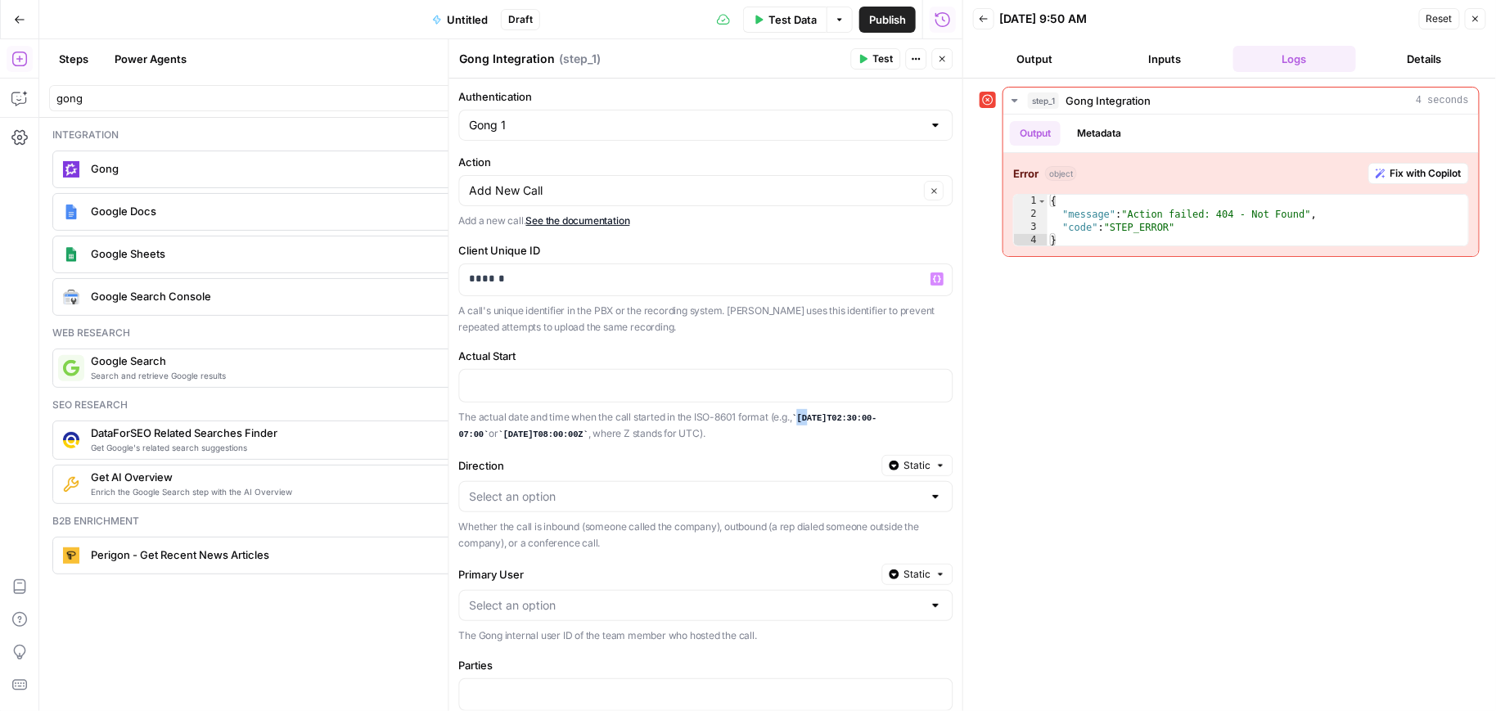
drag, startPoint x: 802, startPoint y: 412, endPoint x: 926, endPoint y: 410, distance: 124.4
click at [877, 413] on code "[DATE]T02:30:00-07:00" at bounding box center [668, 426] width 418 height 26
copy code "[DATE]T02:30:00-07:00"
click at [678, 377] on p at bounding box center [693, 384] width 447 height 16
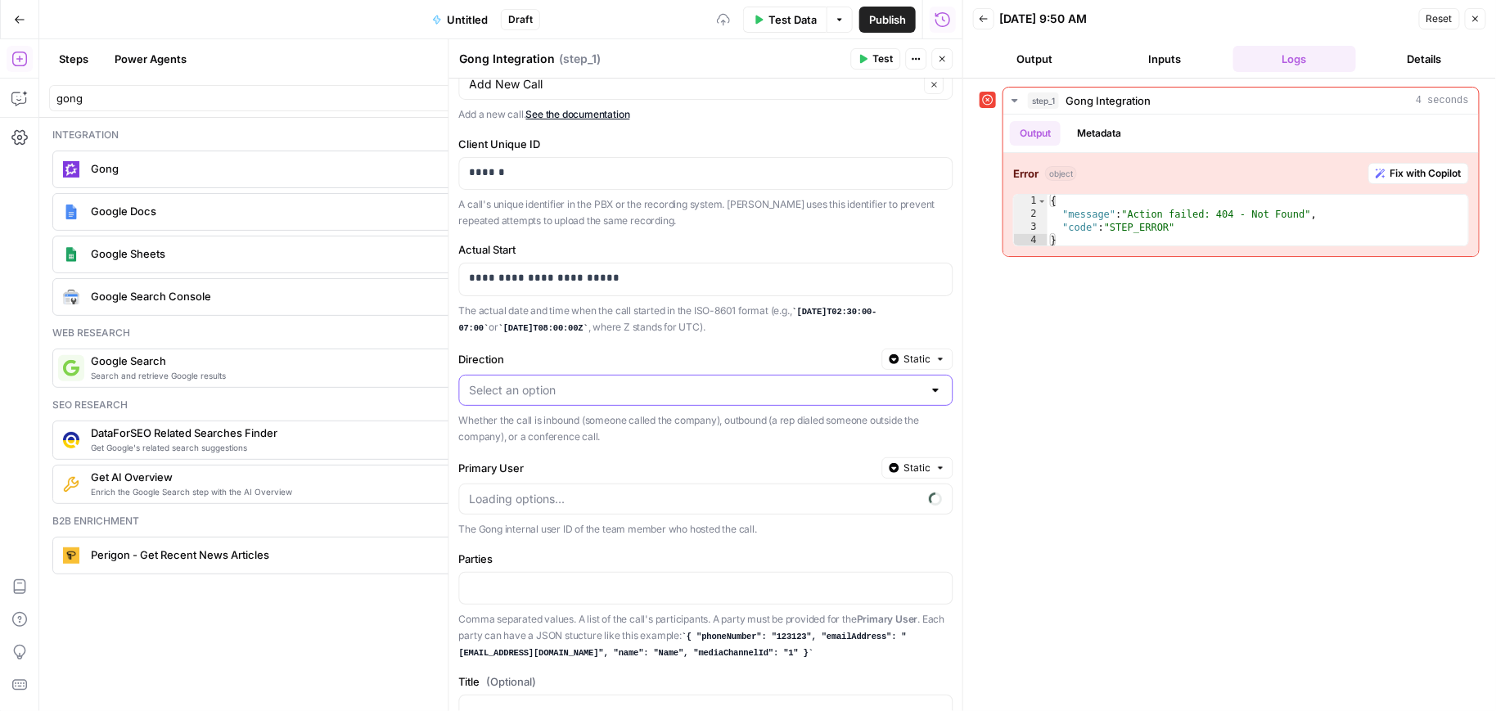
click at [601, 382] on input "Direction" at bounding box center [696, 390] width 453 height 16
click at [603, 432] on span "Inbound" at bounding box center [698, 428] width 452 height 16
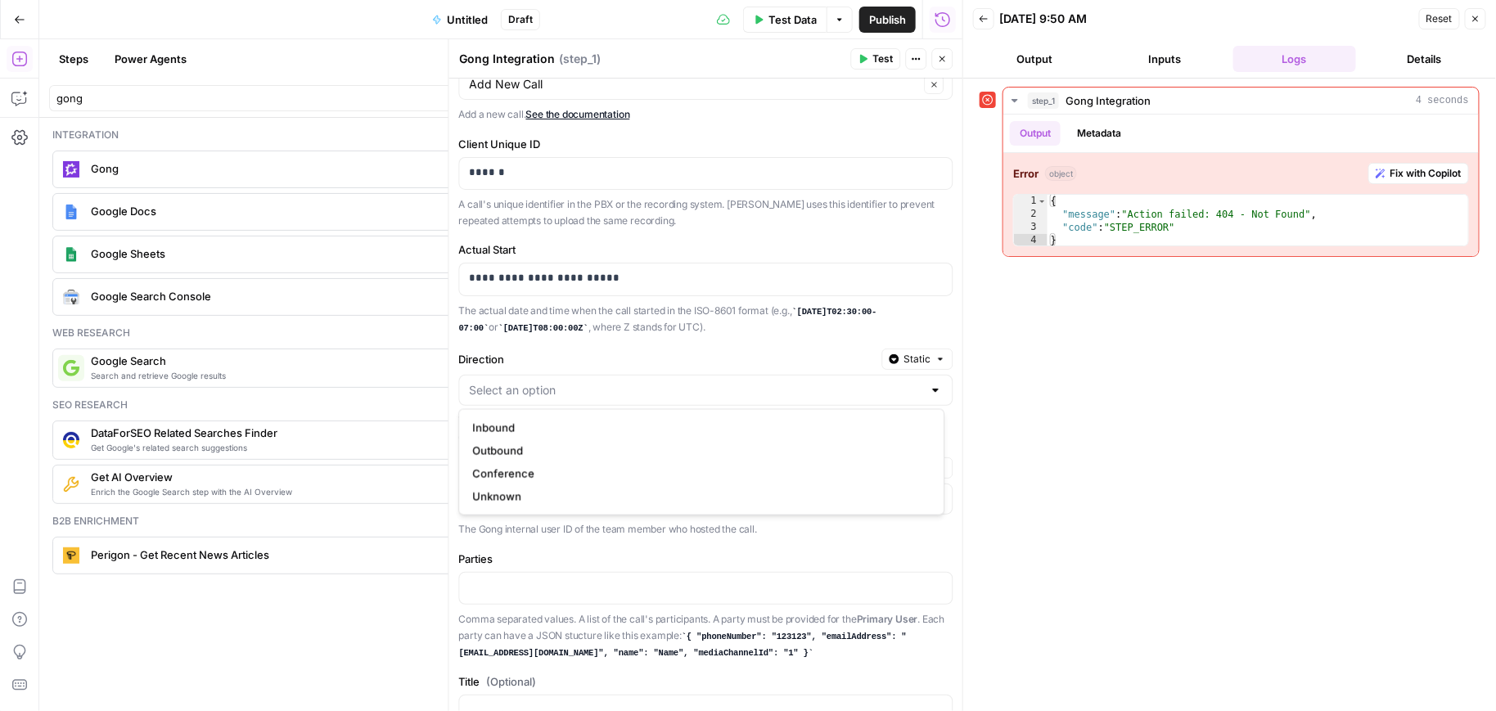
type input "Inbound"
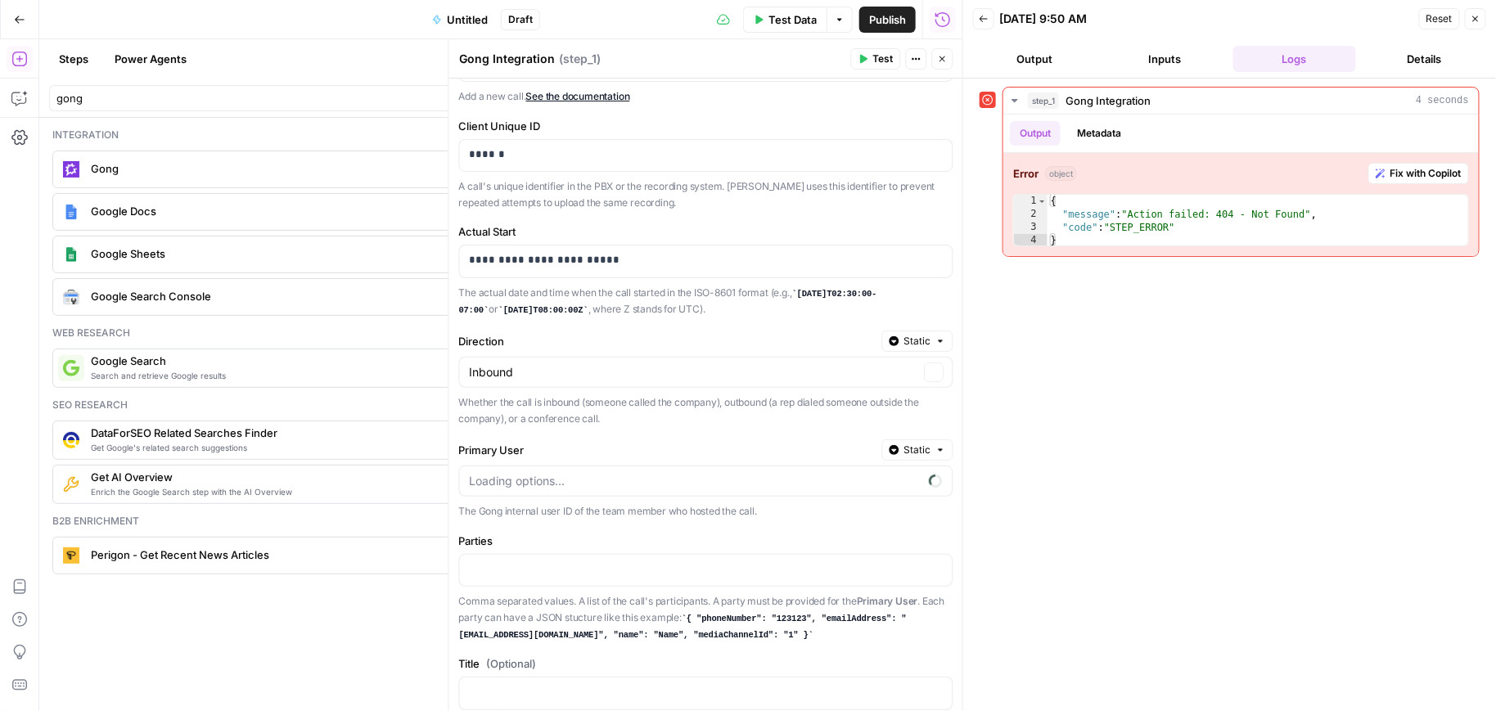
scroll to position [214, 0]
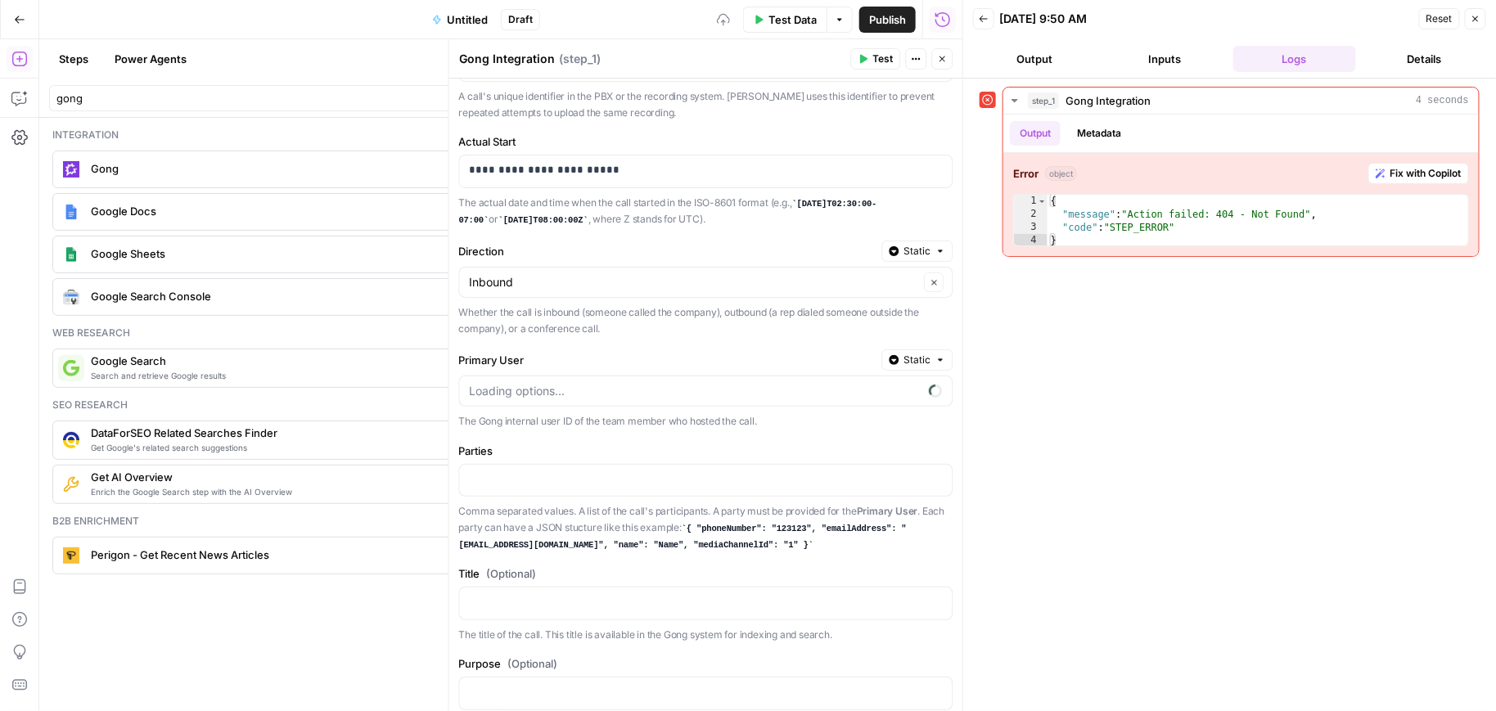
click at [584, 397] on div at bounding box center [706, 391] width 494 height 31
click at [591, 363] on label "Primary User" at bounding box center [667, 360] width 417 height 16
click at [591, 383] on input "Primary User" at bounding box center [696, 391] width 453 height 16
click at [593, 383] on input "Primary User" at bounding box center [696, 391] width 453 height 16
click at [598, 352] on label "Primary User" at bounding box center [667, 360] width 417 height 16
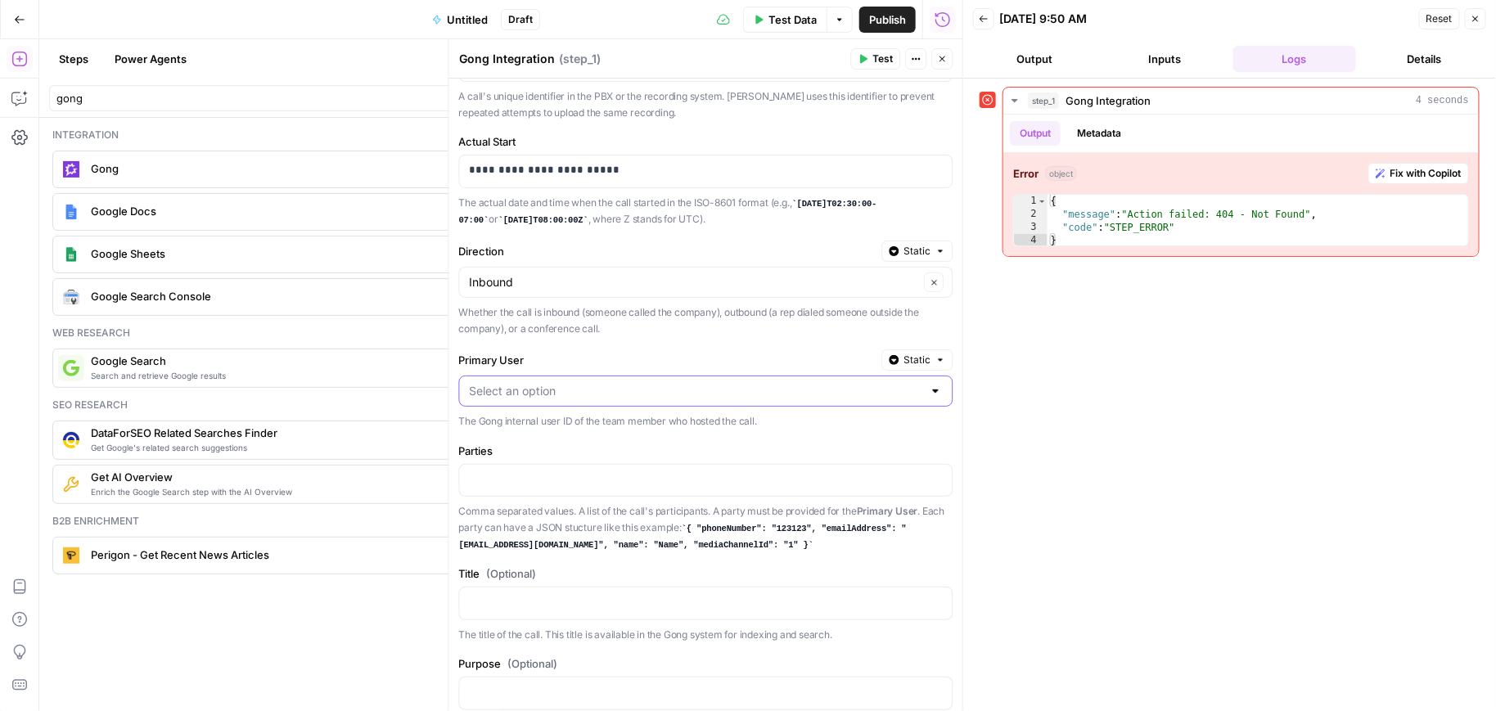
click at [598, 383] on input "Primary User" at bounding box center [696, 391] width 453 height 16
click at [842, 359] on label "Primary User" at bounding box center [667, 360] width 417 height 16
click at [842, 383] on input "Primary User" at bounding box center [696, 391] width 453 height 16
click at [746, 399] on div at bounding box center [706, 391] width 494 height 31
click at [797, 354] on label "Primary User" at bounding box center [667, 360] width 417 height 16
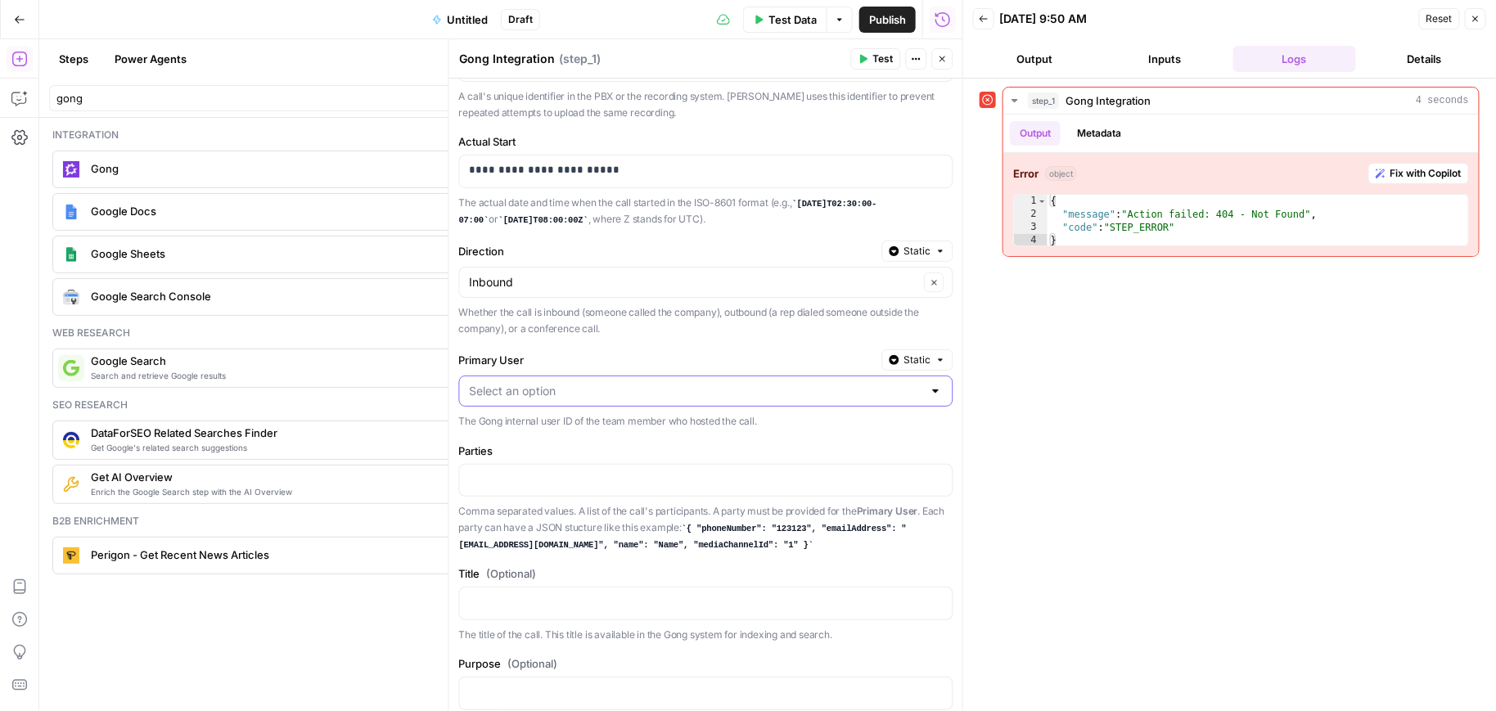
click at [797, 383] on input "Primary User" at bounding box center [696, 391] width 453 height 16
click at [799, 324] on p "Whether the call is inbound (someone called the company), outbound (a rep diale…" at bounding box center [706, 320] width 494 height 32
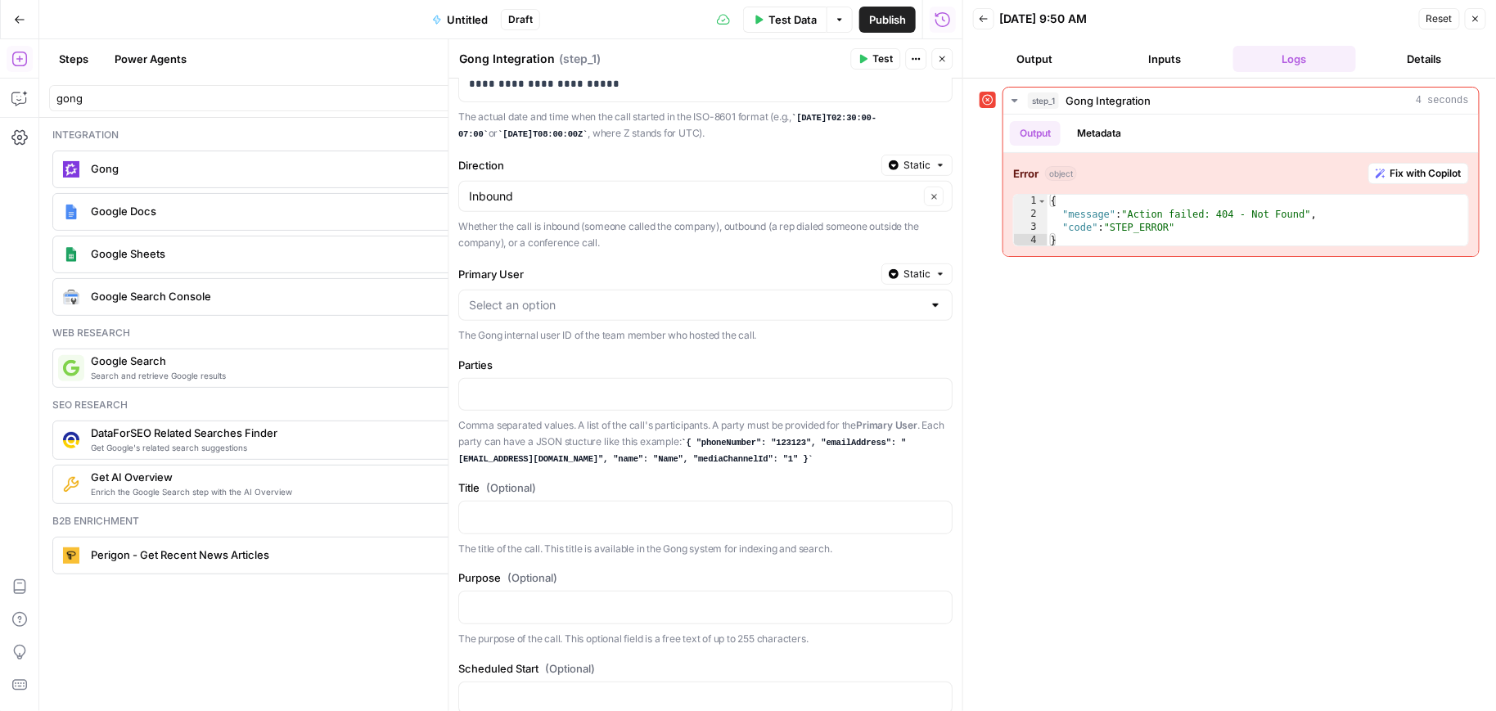
scroll to position [302, 0]
click at [887, 56] on span "Test" at bounding box center [883, 59] width 20 height 15
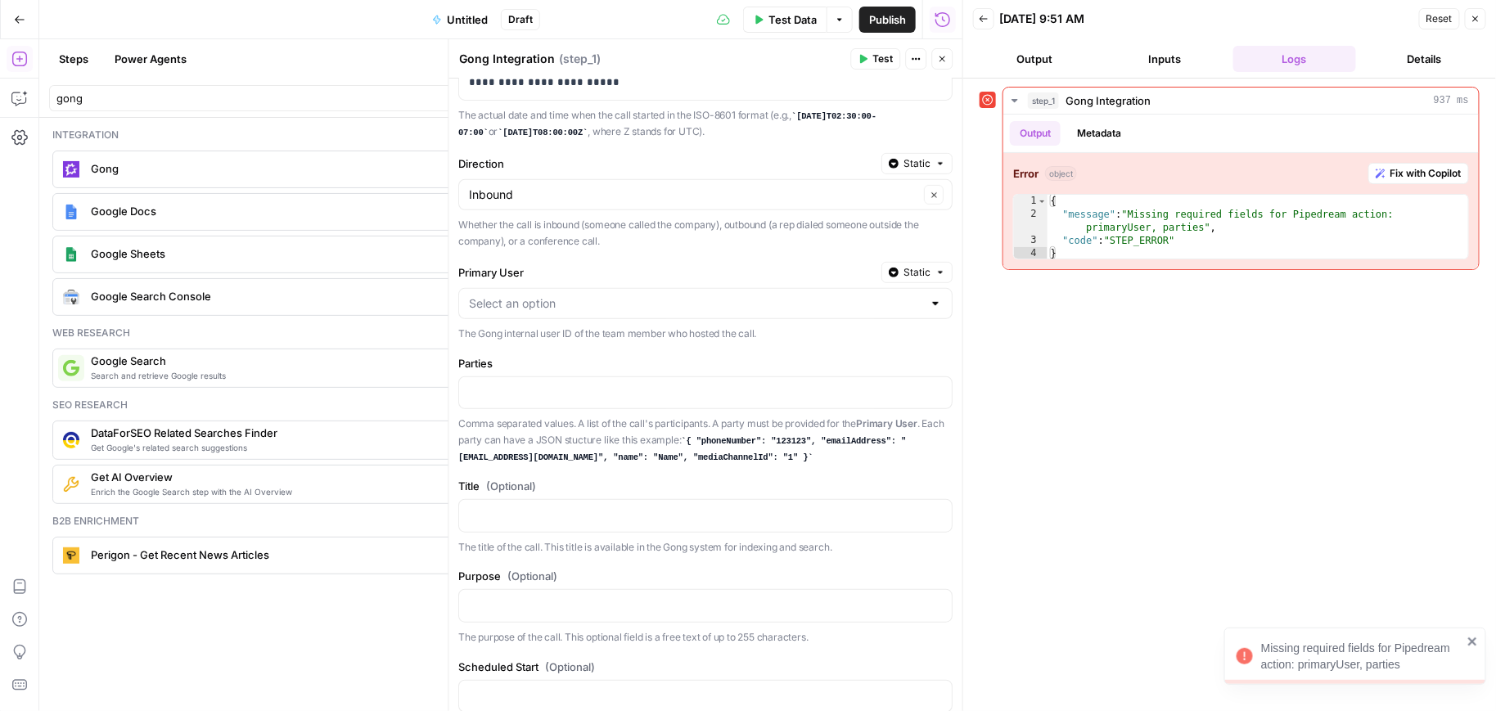
click at [912, 265] on span "Static" at bounding box center [917, 272] width 27 height 15
click at [880, 345] on span "Liquid" at bounding box center [877, 339] width 92 height 16
click at [662, 304] on p at bounding box center [693, 303] width 447 height 16
click at [615, 387] on p at bounding box center [693, 393] width 447 height 16
click at [861, 59] on icon "button" at bounding box center [863, 59] width 7 height 9
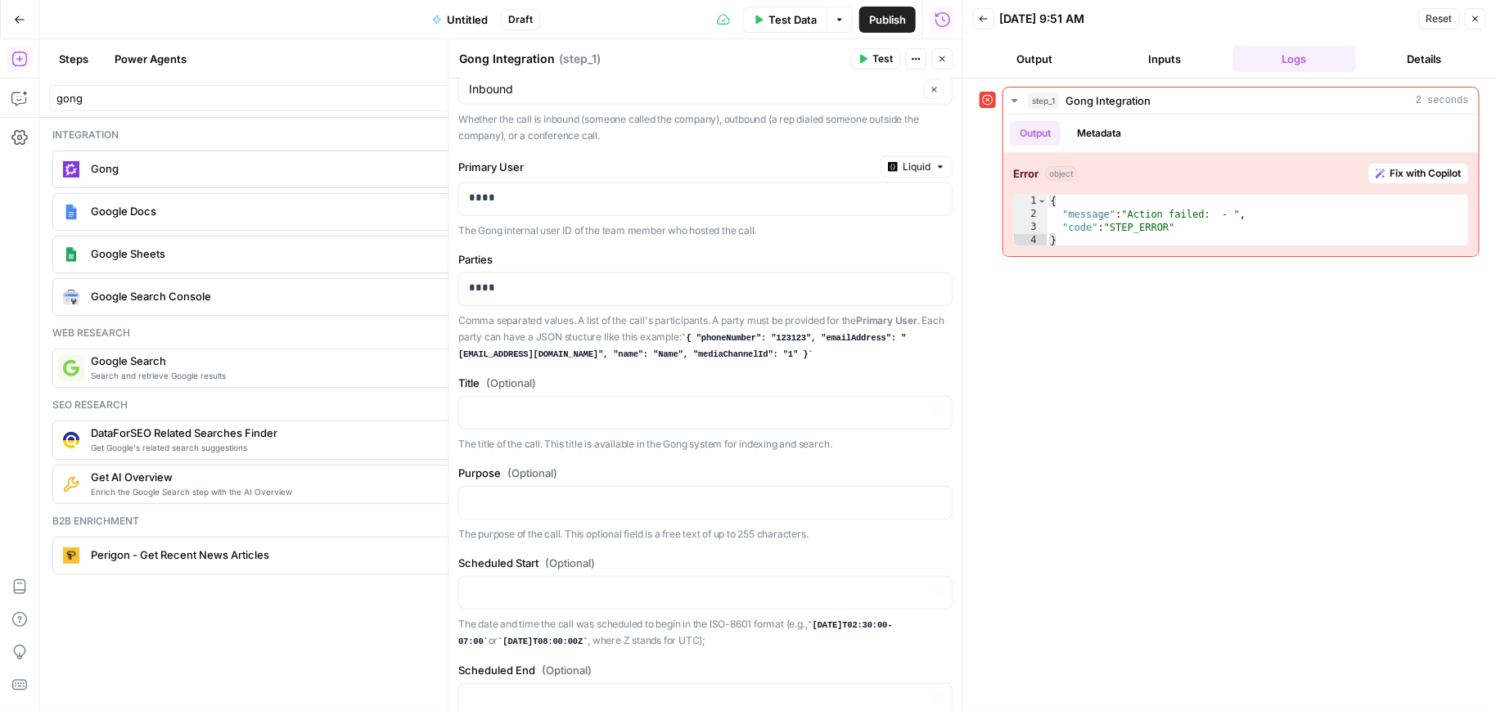
scroll to position [342, 0]
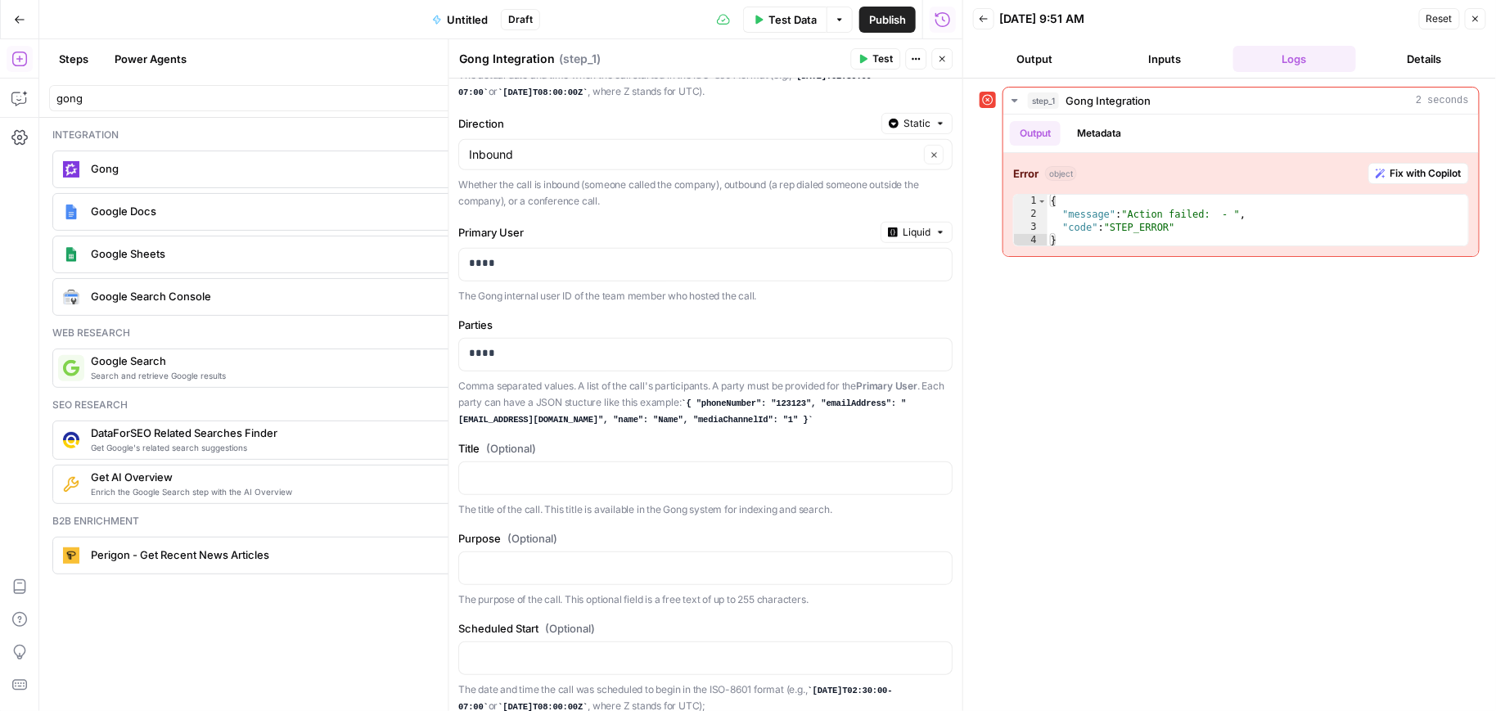
drag, startPoint x: 715, startPoint y: 394, endPoint x: 758, endPoint y: 408, distance: 44.8
click at [758, 408] on code "{ "phoneNumber": "123123", "emailAddress": "[EMAIL_ADDRESS][DOMAIN_NAME]", "nam…" at bounding box center [683, 412] width 448 height 26
copy code "{ "phoneNumber": "123123", "emailAddress": "[EMAIL_ADDRESS][DOMAIN_NAME]", "nam…"
click at [532, 345] on p "****" at bounding box center [702, 353] width 465 height 16
click at [889, 55] on span "Test" at bounding box center [883, 59] width 20 height 15
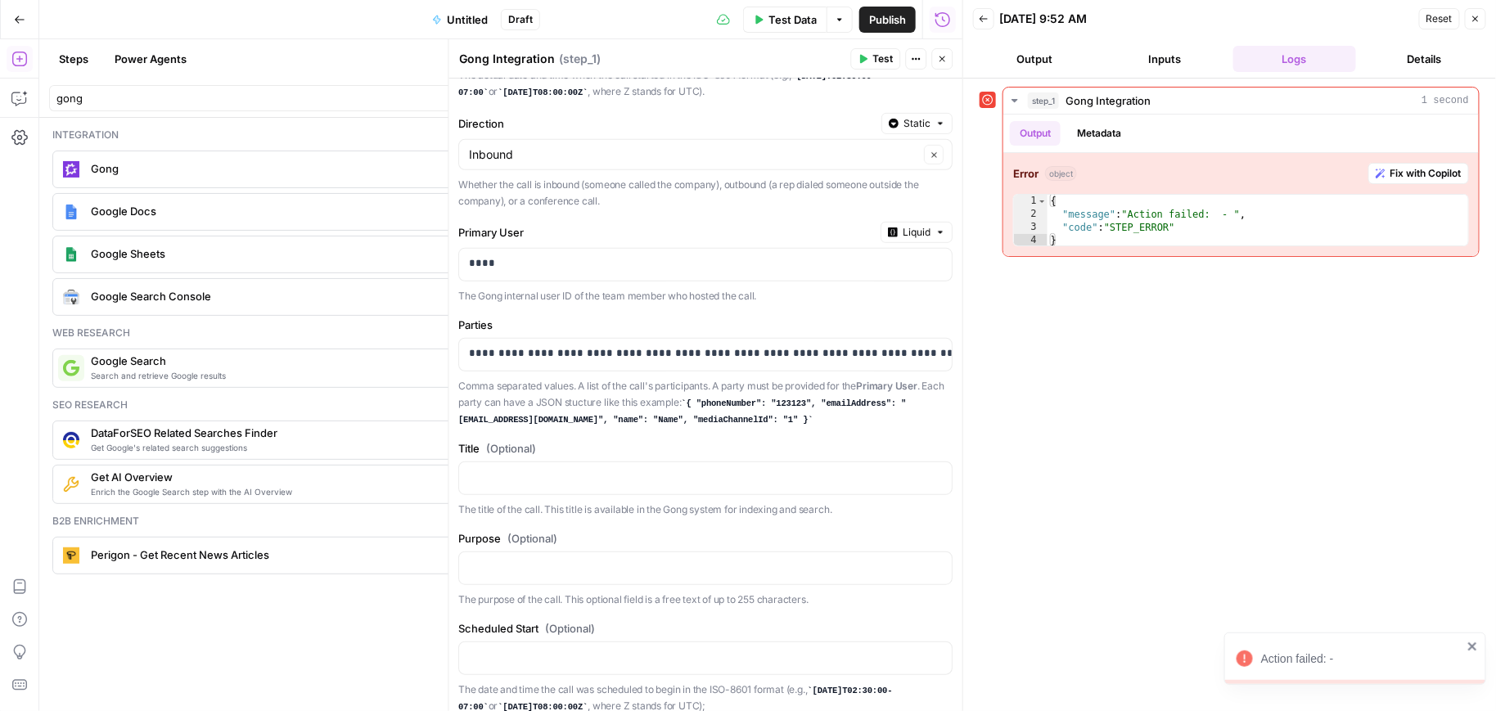
click at [905, 226] on span "Liquid" at bounding box center [917, 232] width 28 height 15
click at [741, 259] on p "****" at bounding box center [702, 263] width 465 height 16
click at [740, 258] on p "****" at bounding box center [689, 263] width 439 height 16
